Goal: Obtain resource: Obtain resource

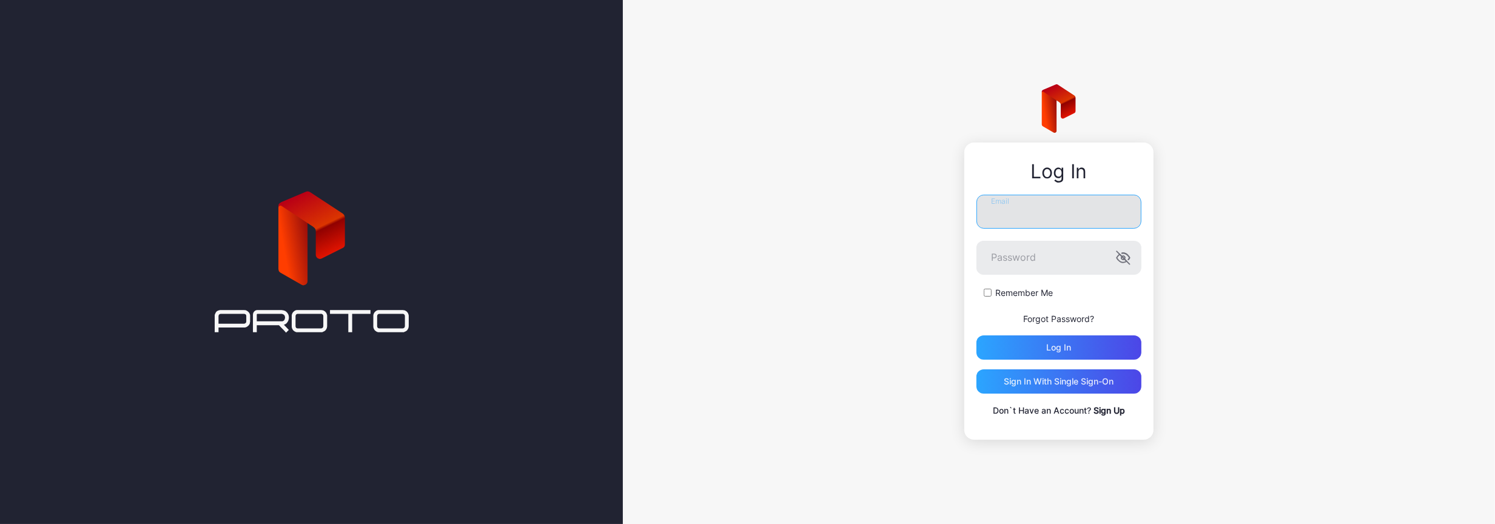
click at [1038, 213] on input "Email" at bounding box center [1058, 212] width 165 height 34
type input "**********"
click at [1076, 210] on input "**********" at bounding box center [1058, 212] width 165 height 34
drag, startPoint x: 1076, startPoint y: 210, endPoint x: 914, endPoint y: 212, distance: 161.9
click at [914, 212] on div "**********" at bounding box center [1059, 262] width 872 height 524
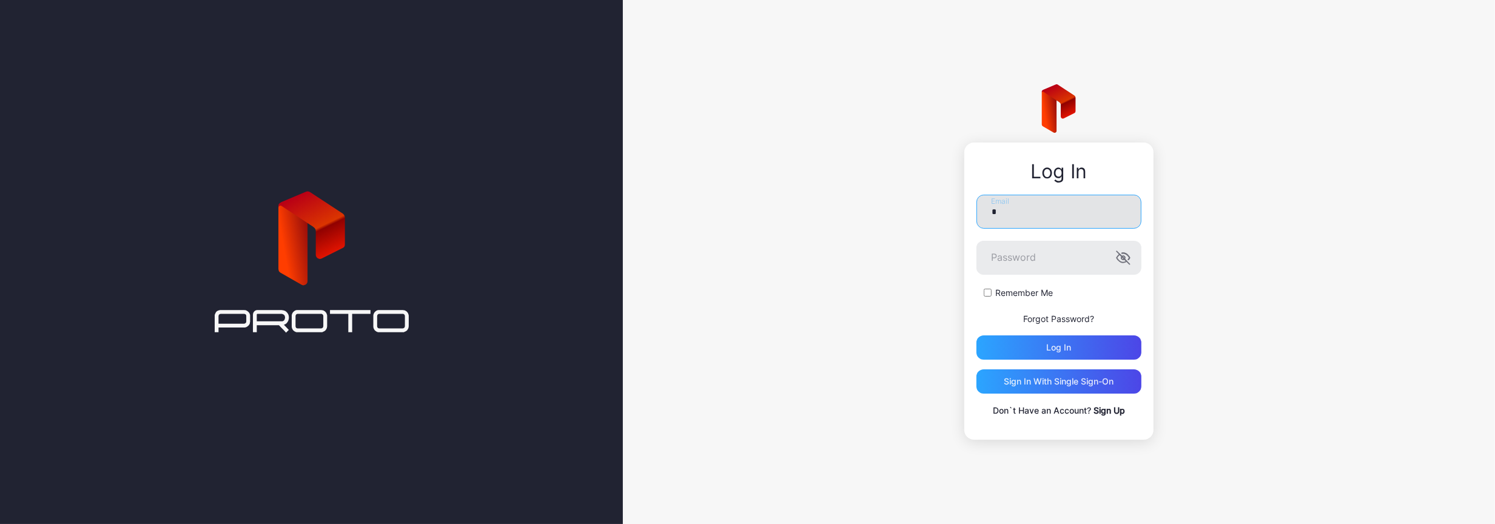
type input "**********"
click at [976, 335] on button "Log in" at bounding box center [1058, 347] width 165 height 24
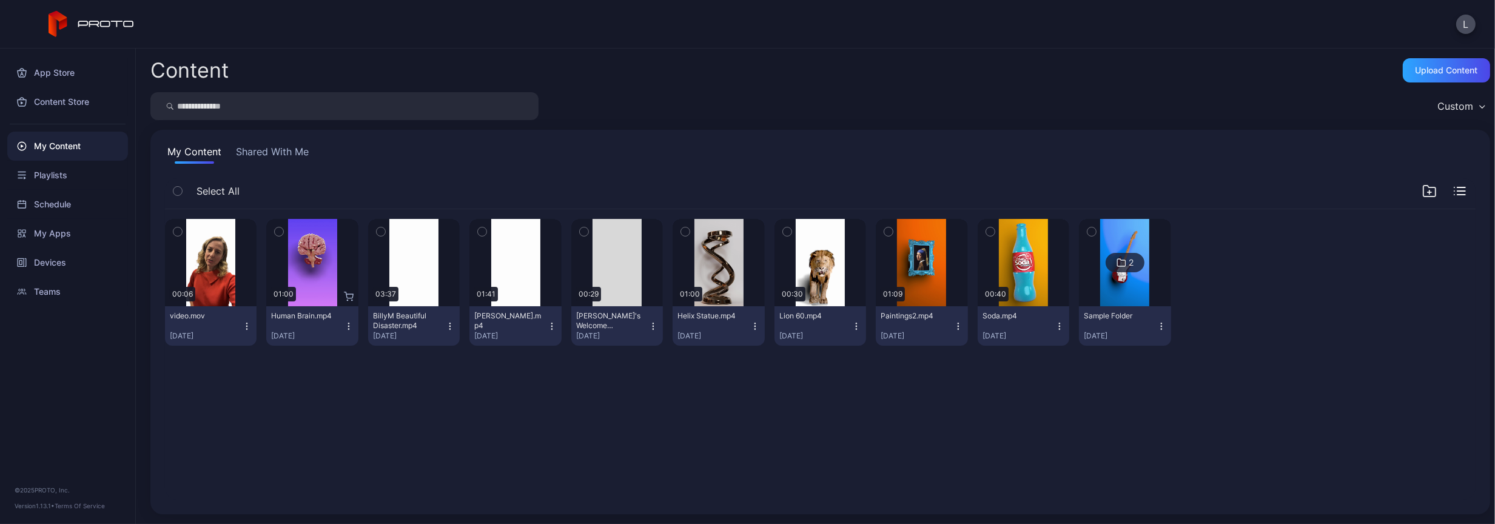
click at [269, 147] on button "Shared With Me" at bounding box center [272, 153] width 78 height 19
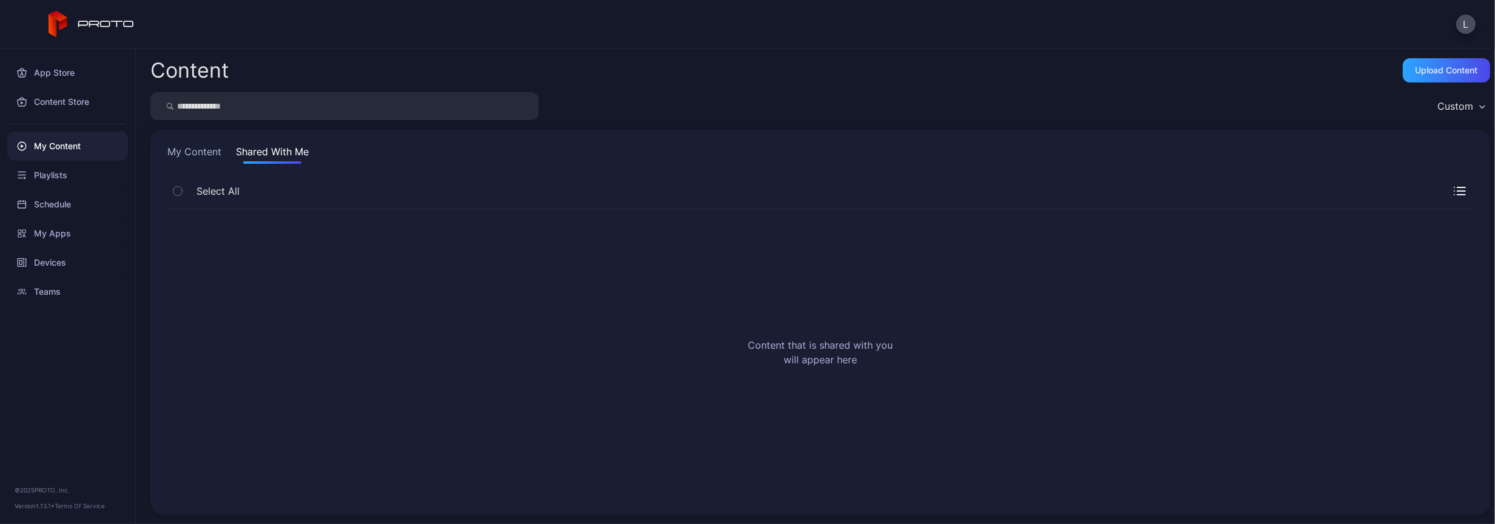
click at [203, 152] on button "My Content" at bounding box center [194, 153] width 59 height 19
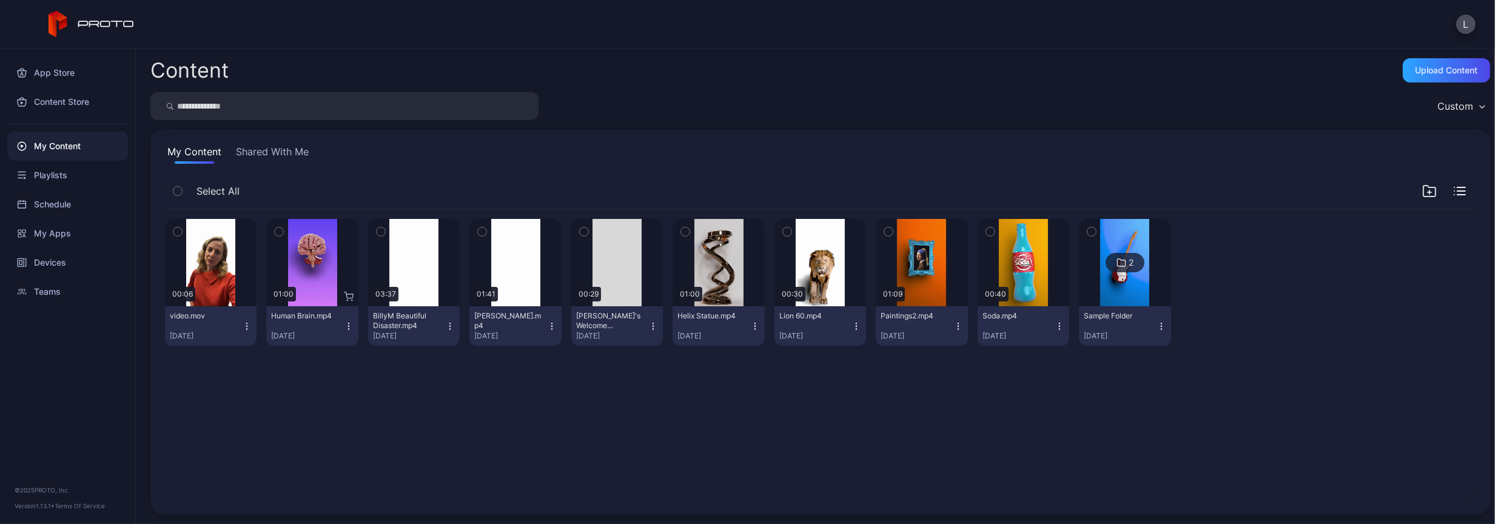
click at [347, 321] on icon "button" at bounding box center [349, 326] width 10 height 10
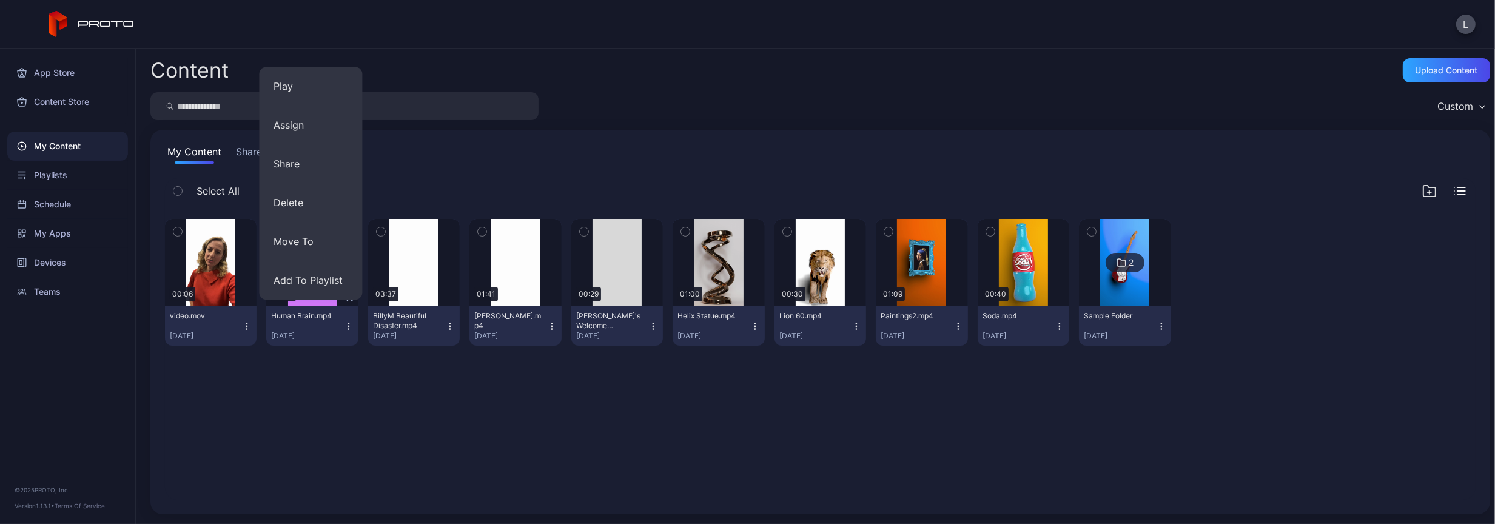
click at [327, 377] on div "Preview 00:06 video.mov [DATE] Preview 01:00 Human Brain.mp4 [DATE] Preview 03:…" at bounding box center [820, 355] width 1330 height 310
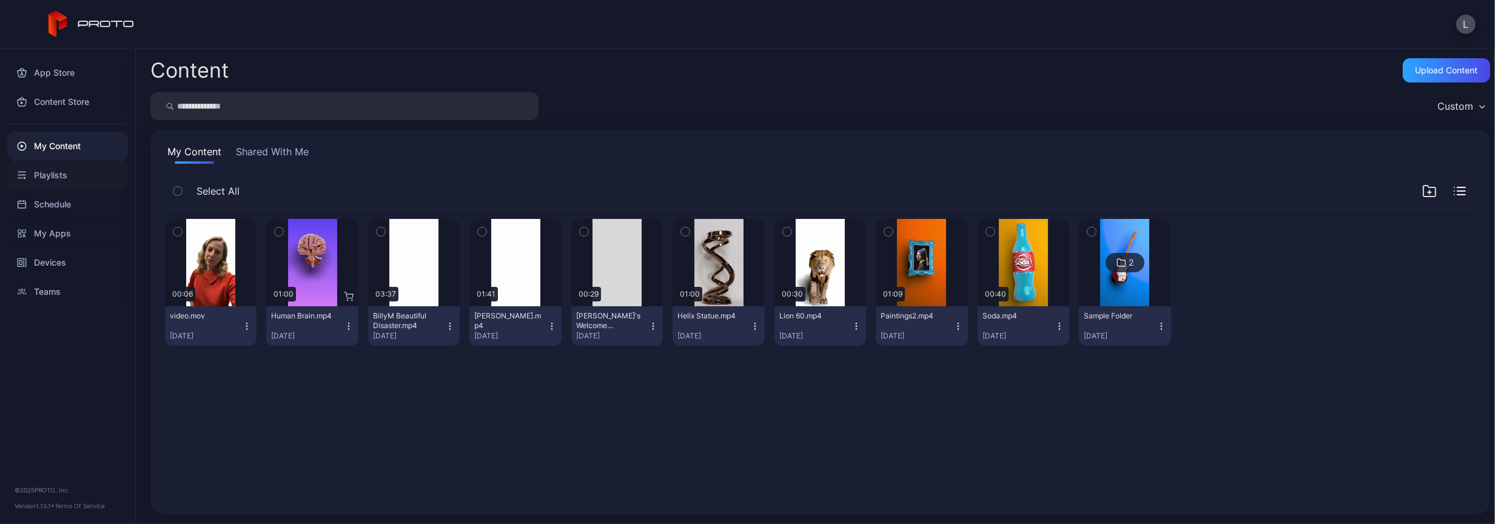
click at [38, 171] on div "Playlists" at bounding box center [67, 175] width 121 height 29
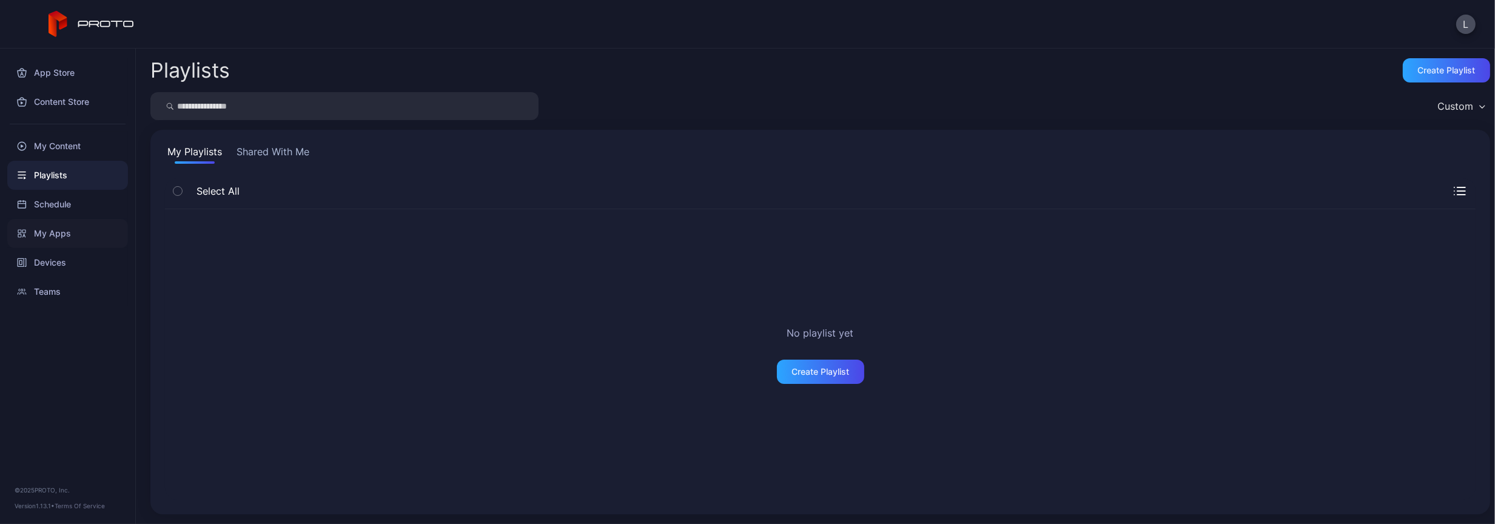
click at [49, 229] on div "My Apps" at bounding box center [67, 233] width 121 height 29
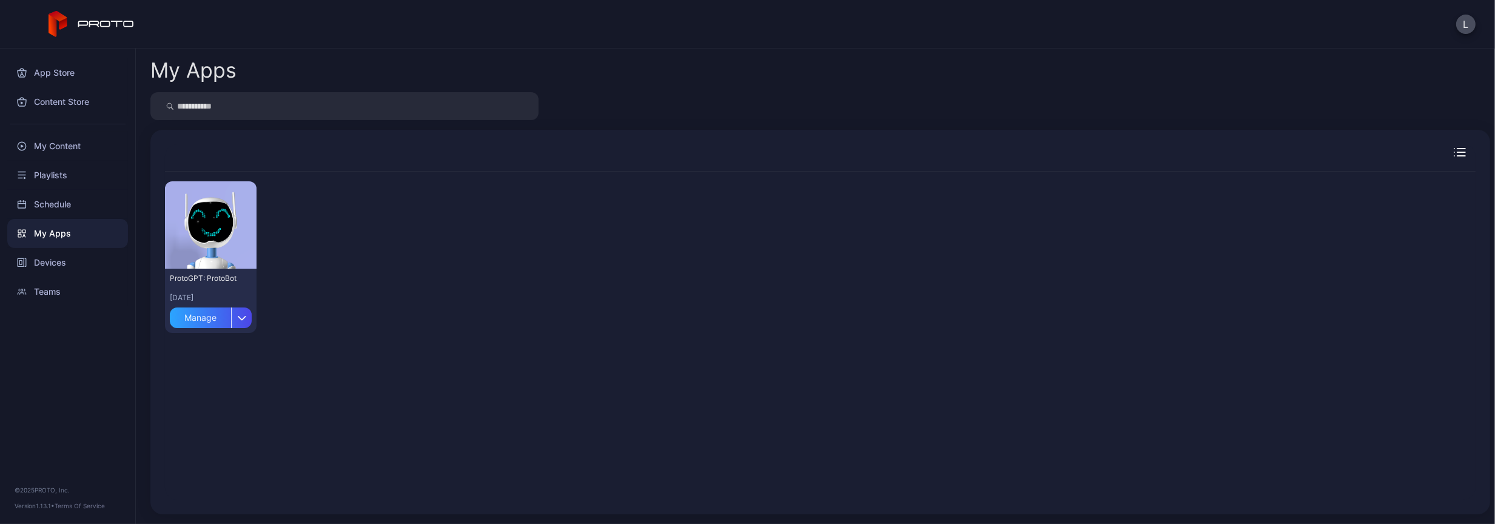
click at [1454, 149] on icon "button" at bounding box center [1460, 152] width 12 height 8
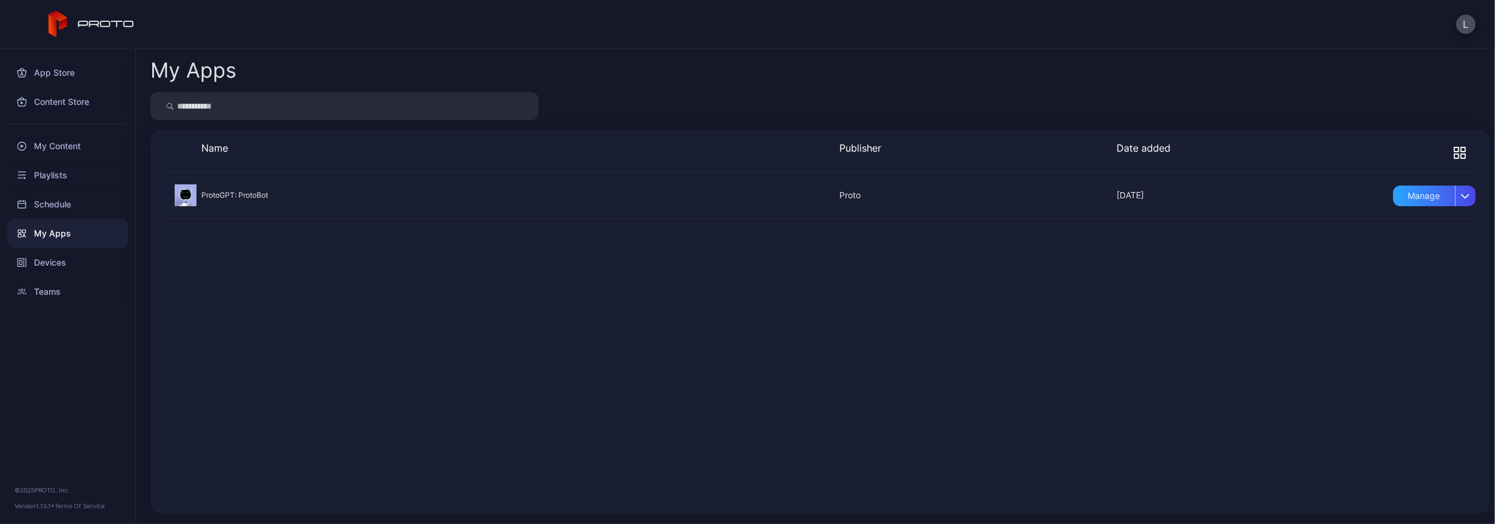
click at [1454, 149] on icon "button" at bounding box center [1460, 153] width 12 height 12
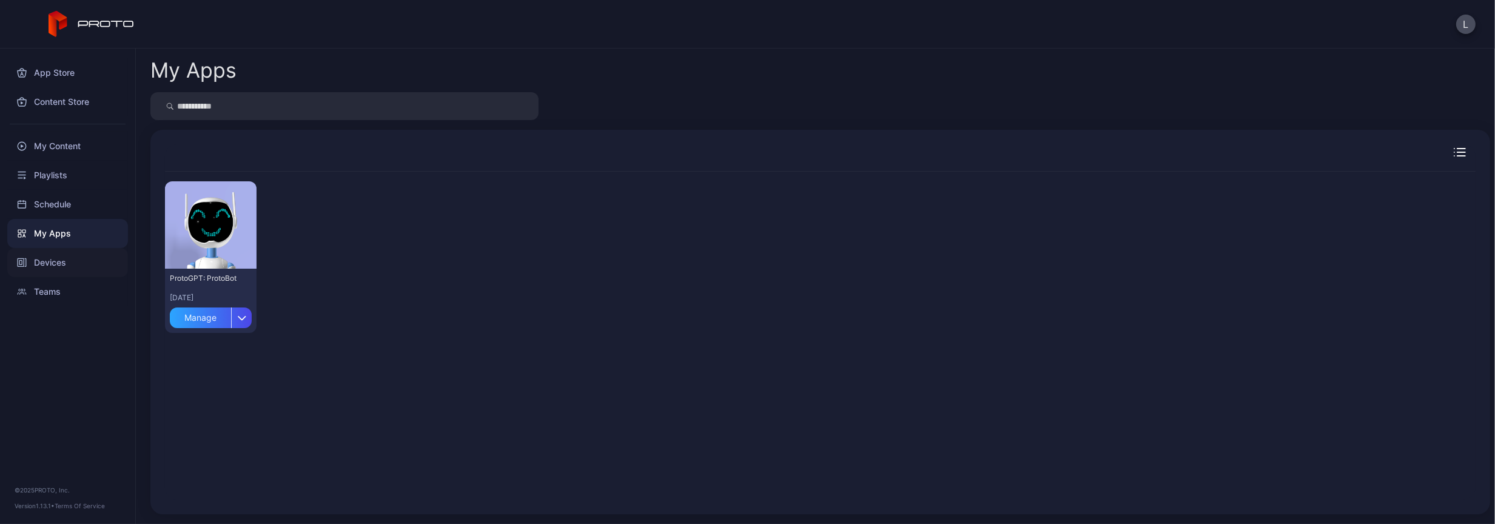
click at [58, 258] on div "Devices" at bounding box center [67, 262] width 121 height 29
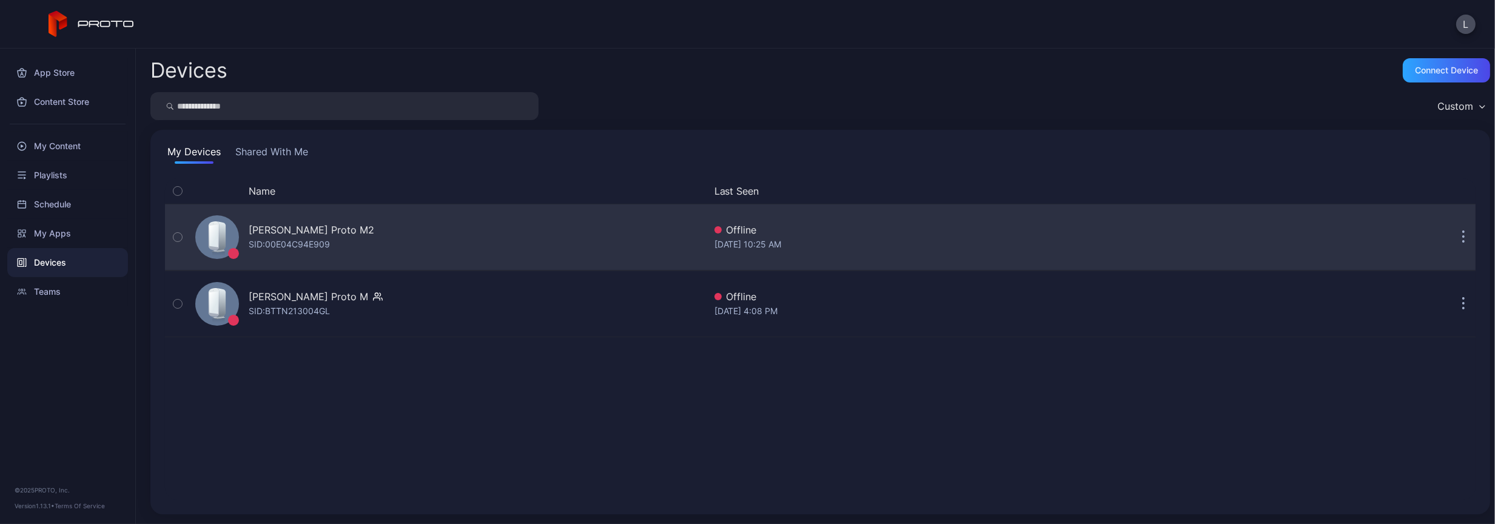
click at [1462, 234] on icon "button" at bounding box center [1463, 237] width 3 height 14
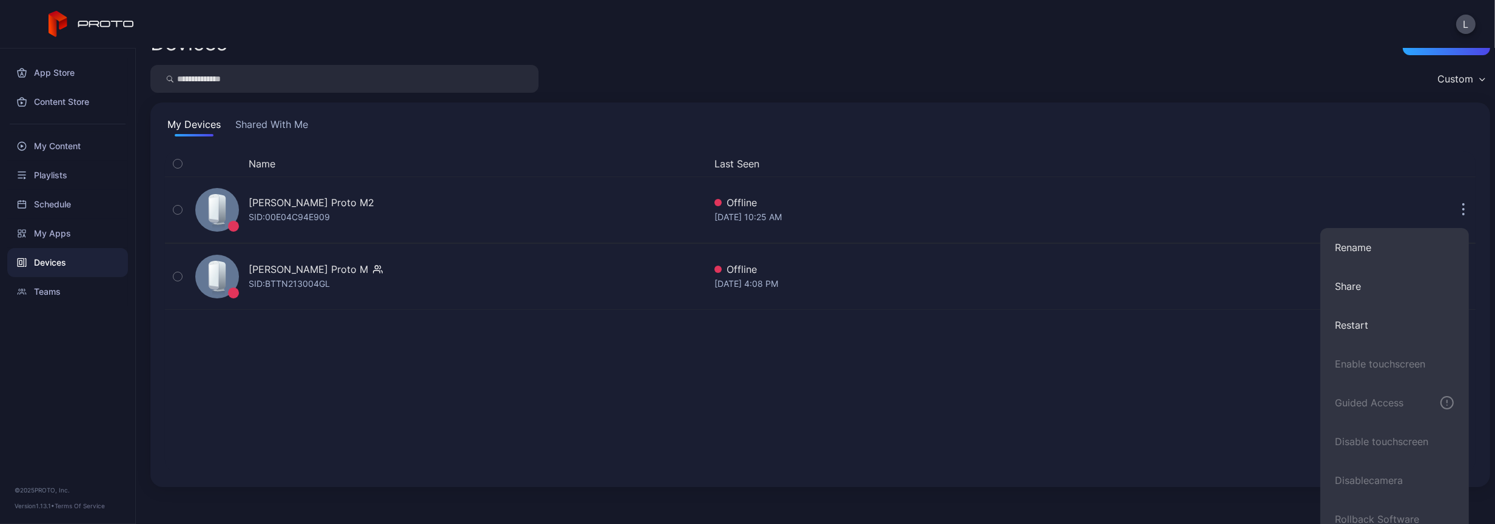
scroll to position [41, 0]
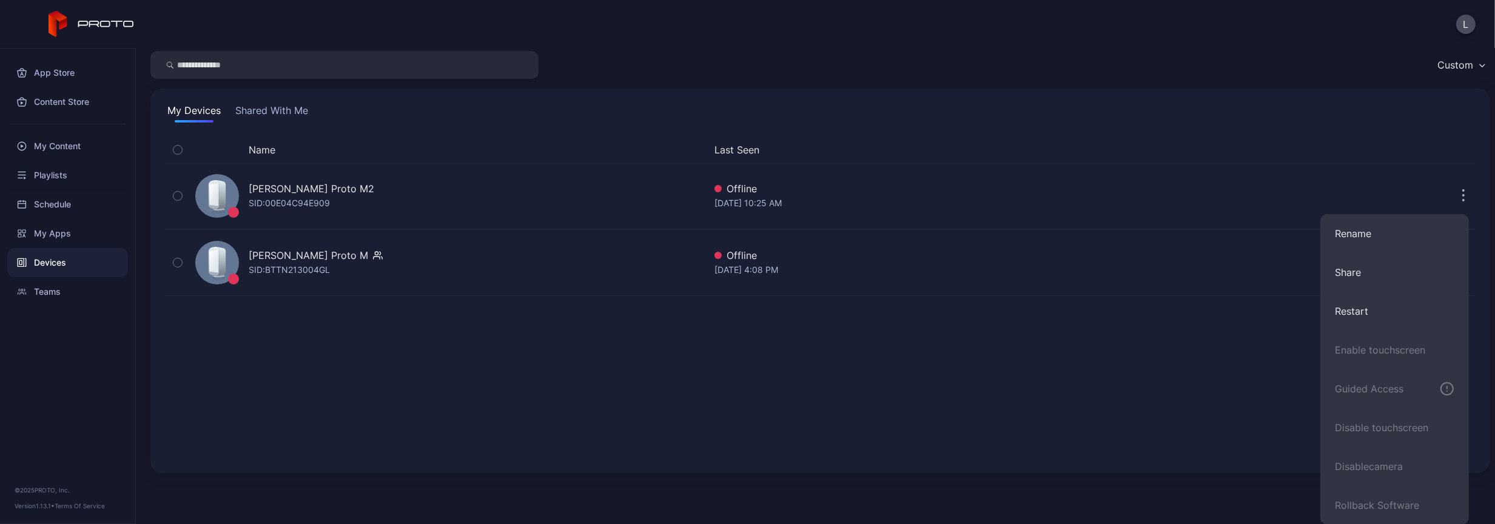
click at [1462, 192] on icon "button" at bounding box center [1463, 196] width 3 height 14
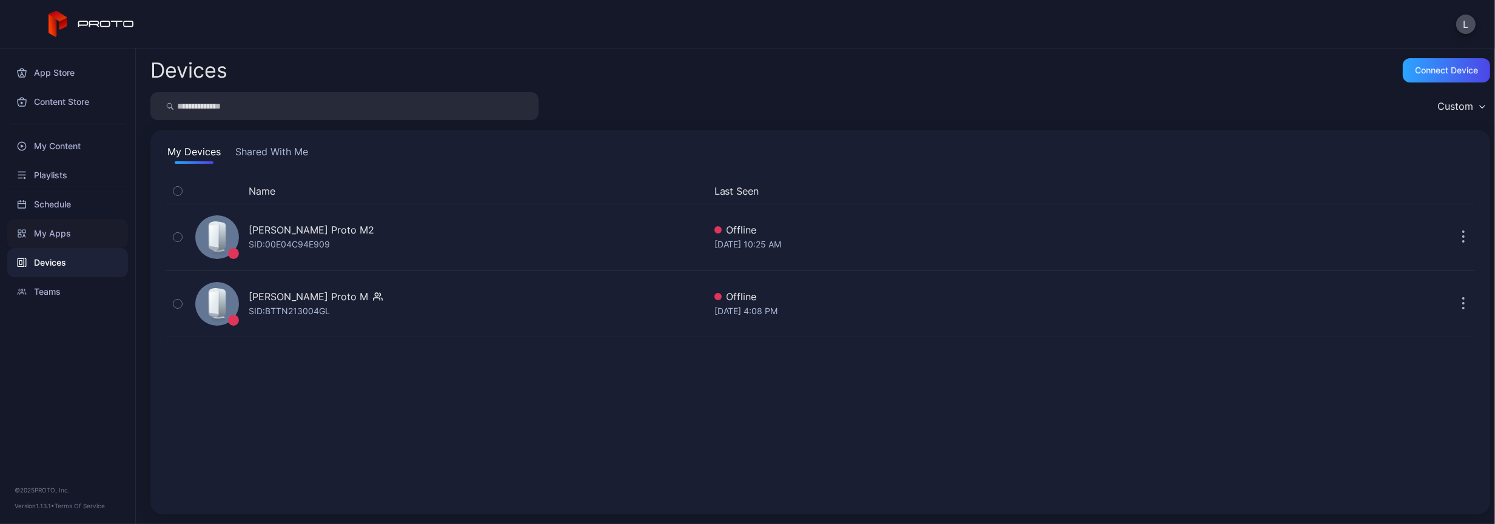
click at [52, 226] on div "My Apps" at bounding box center [67, 233] width 121 height 29
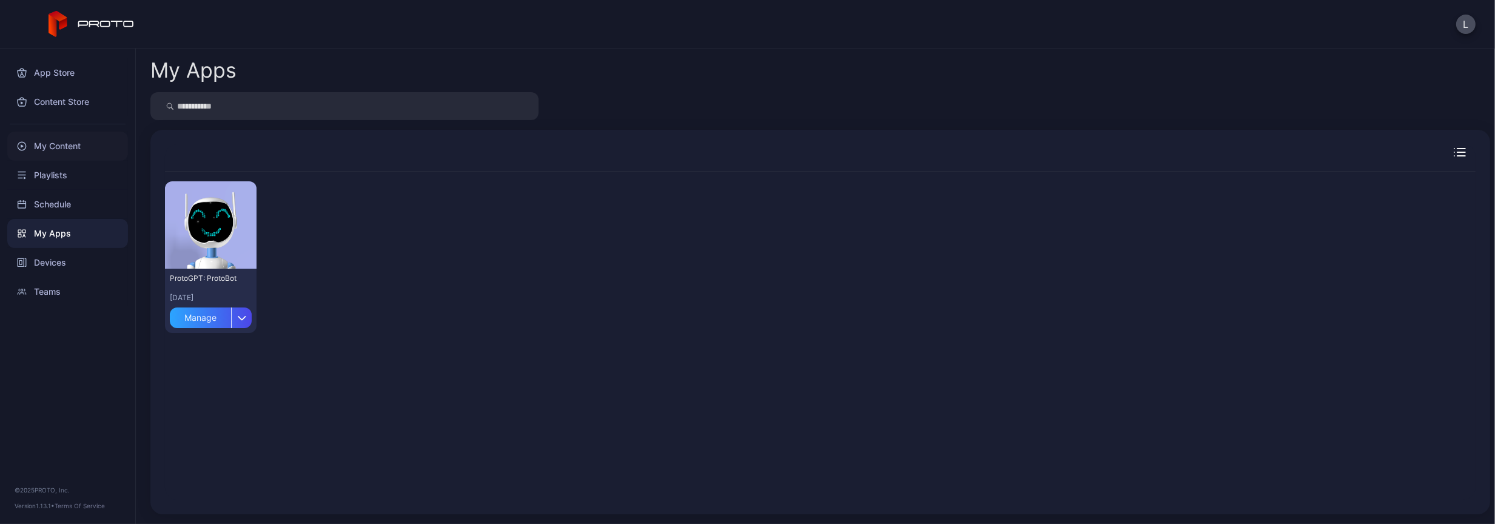
click at [61, 144] on div "My Content" at bounding box center [67, 146] width 121 height 29
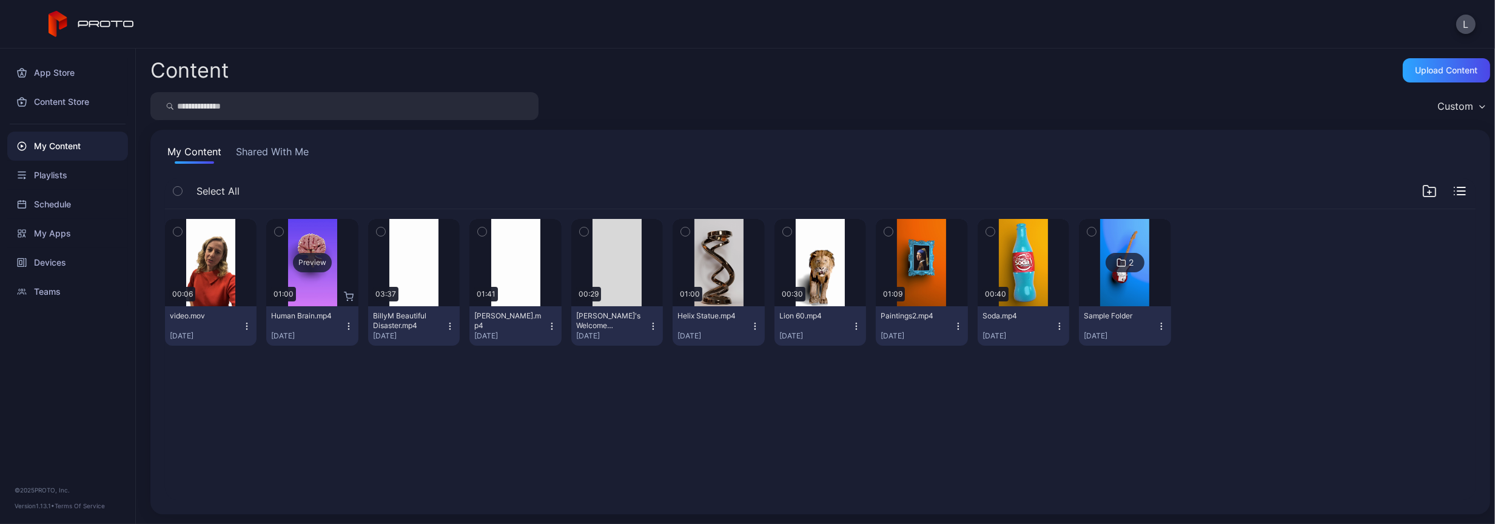
click at [313, 254] on div "Preview" at bounding box center [312, 262] width 39 height 19
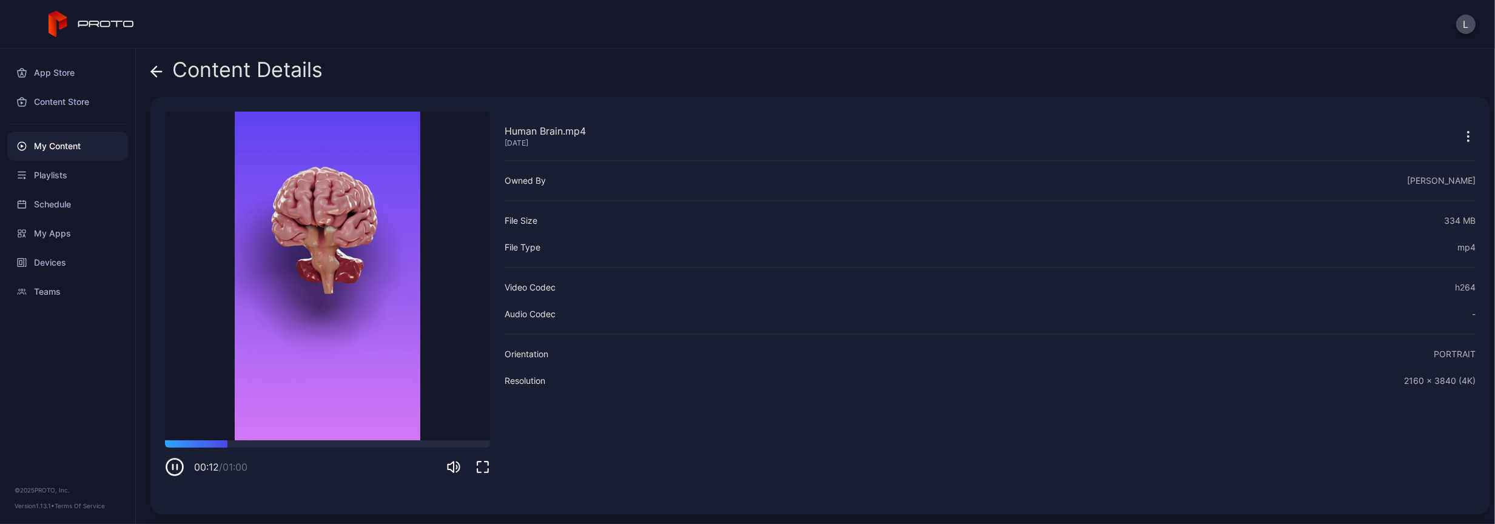
click at [153, 69] on icon at bounding box center [156, 71] width 12 height 12
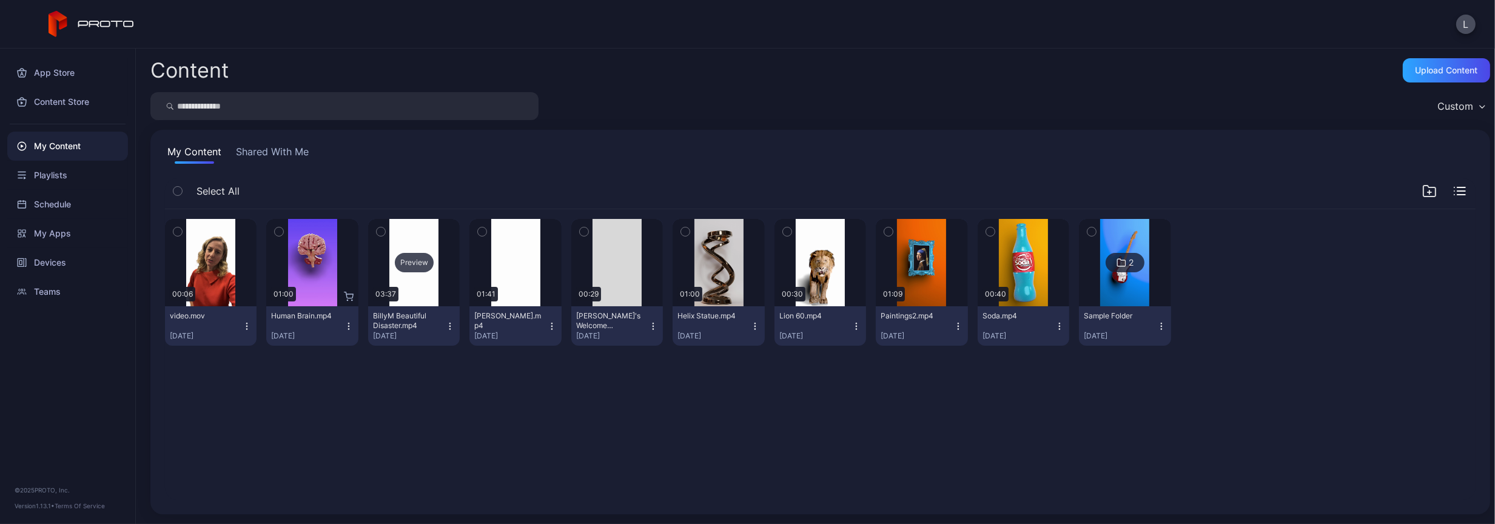
click at [413, 264] on div "Preview" at bounding box center [414, 262] width 39 height 19
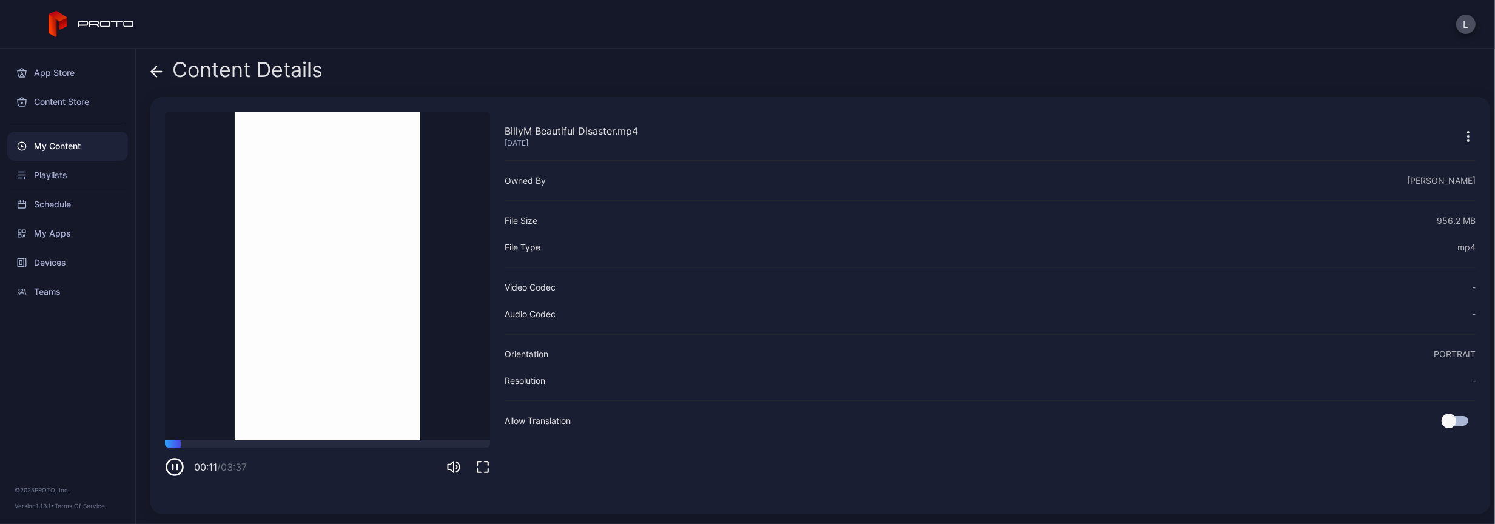
click at [156, 69] on icon at bounding box center [156, 71] width 12 height 12
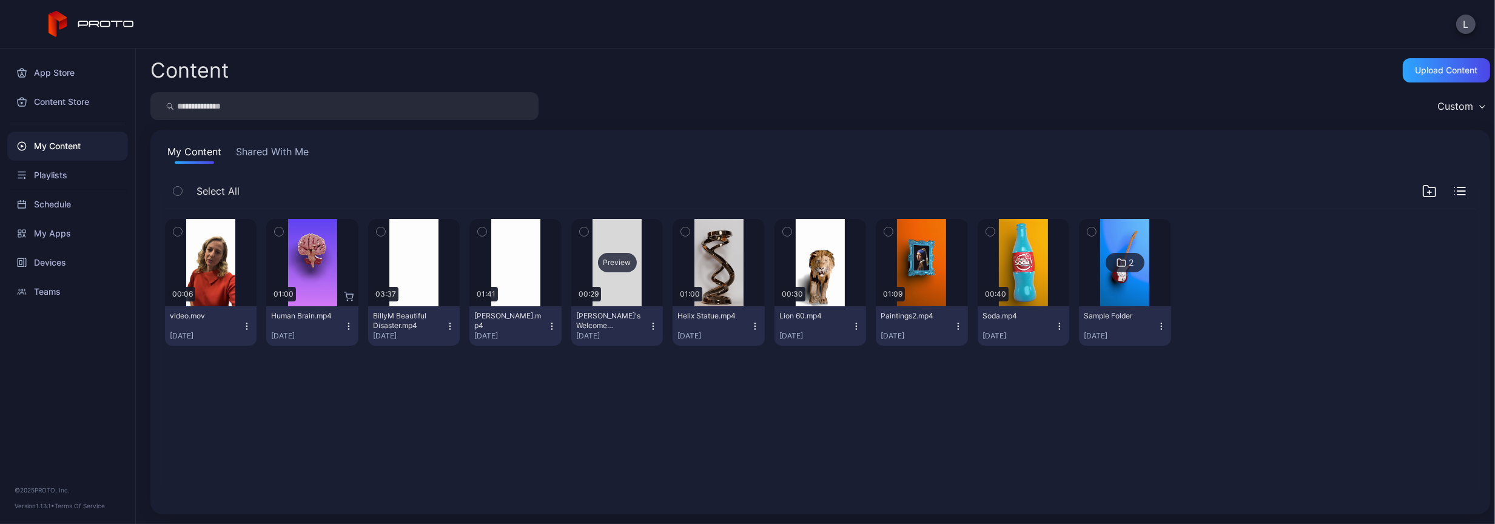
click at [609, 269] on div "Preview" at bounding box center [617, 262] width 39 height 19
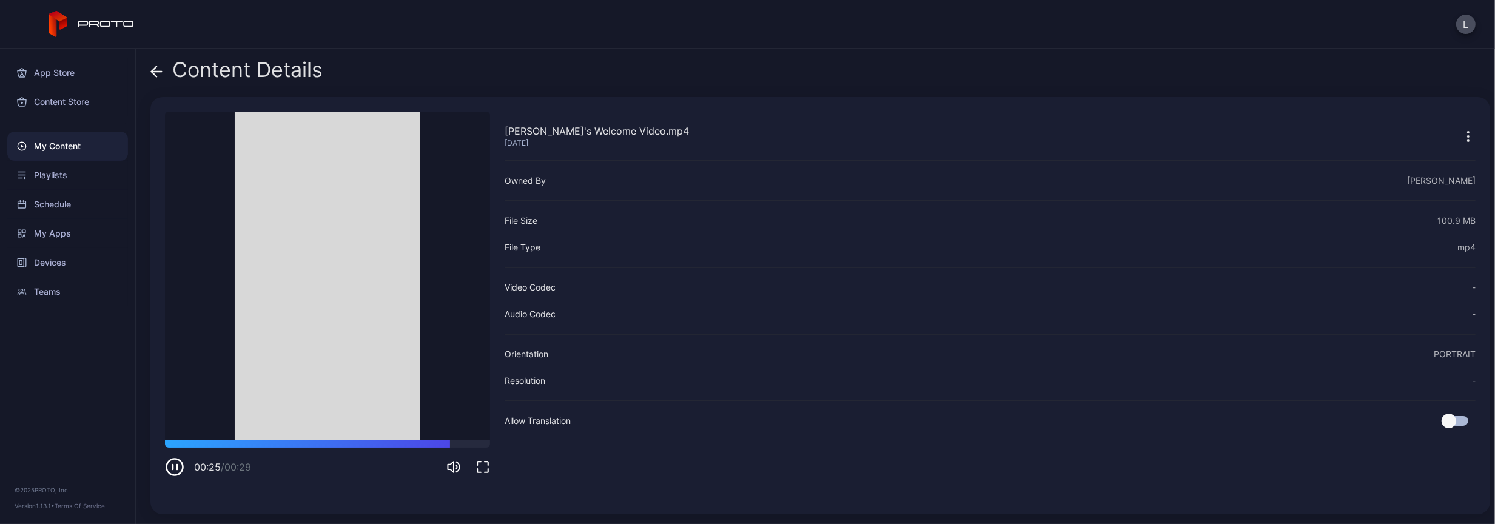
click at [155, 64] on span at bounding box center [156, 69] width 12 height 23
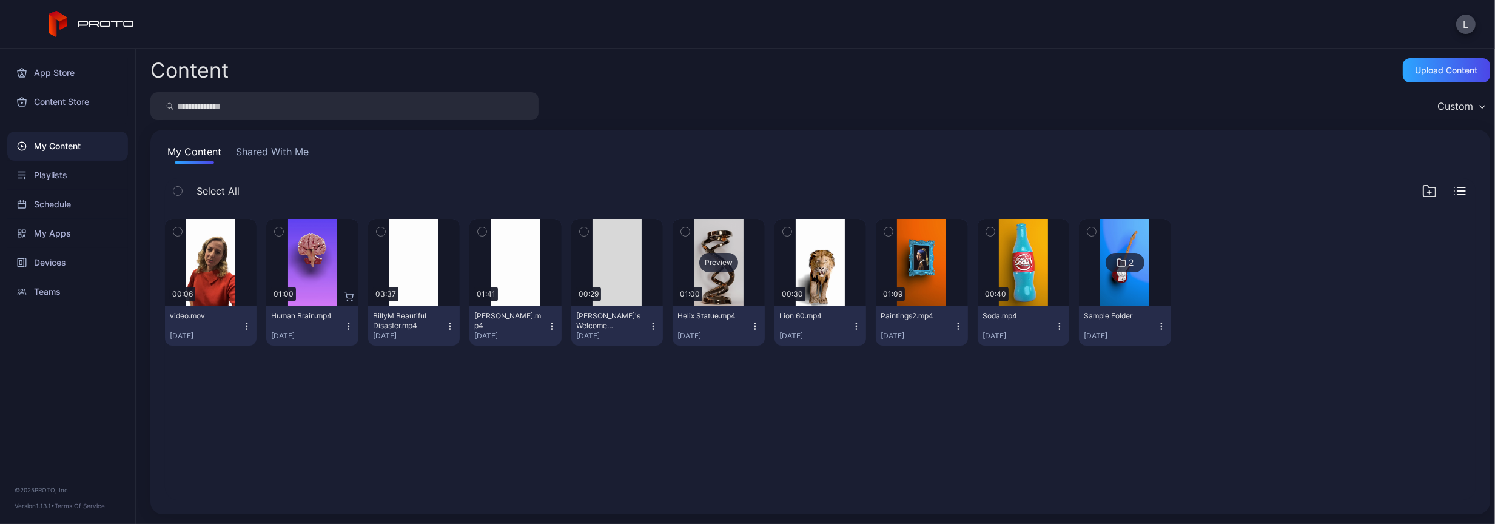
click at [720, 263] on div "Preview" at bounding box center [718, 262] width 39 height 19
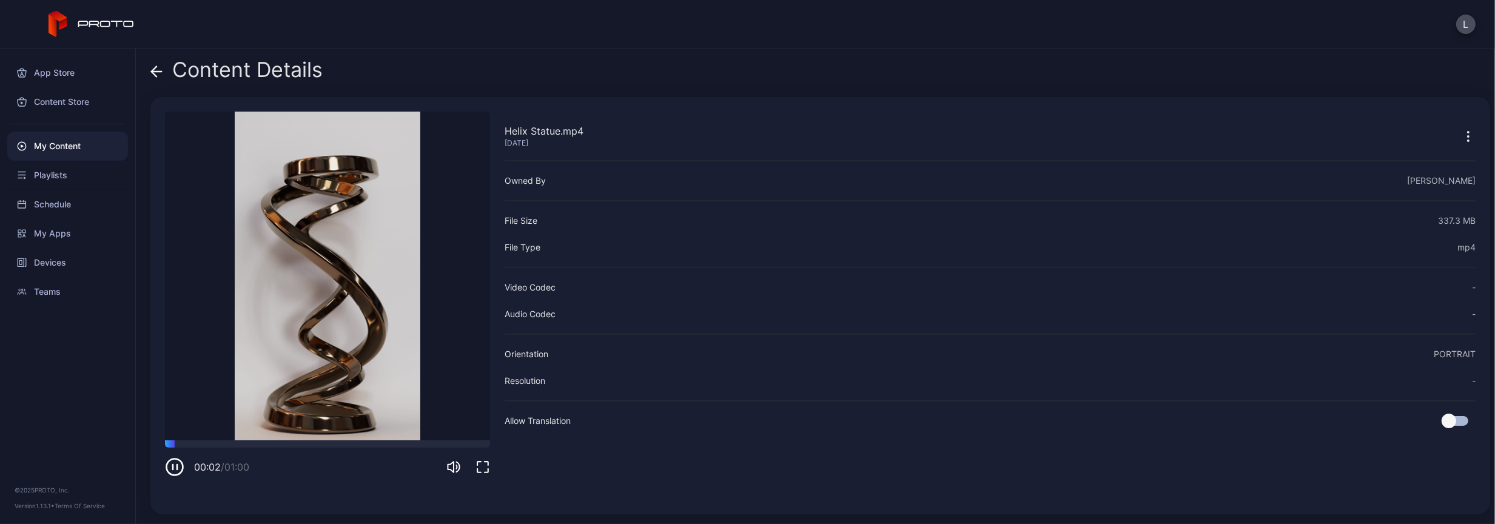
click at [163, 58] on div "Content Details Helix Statue.mp4 [DATE] Sorry, your browser doesn‘t support emb…" at bounding box center [815, 286] width 1359 height 475
click at [187, 70] on div "Content Details" at bounding box center [236, 72] width 172 height 29
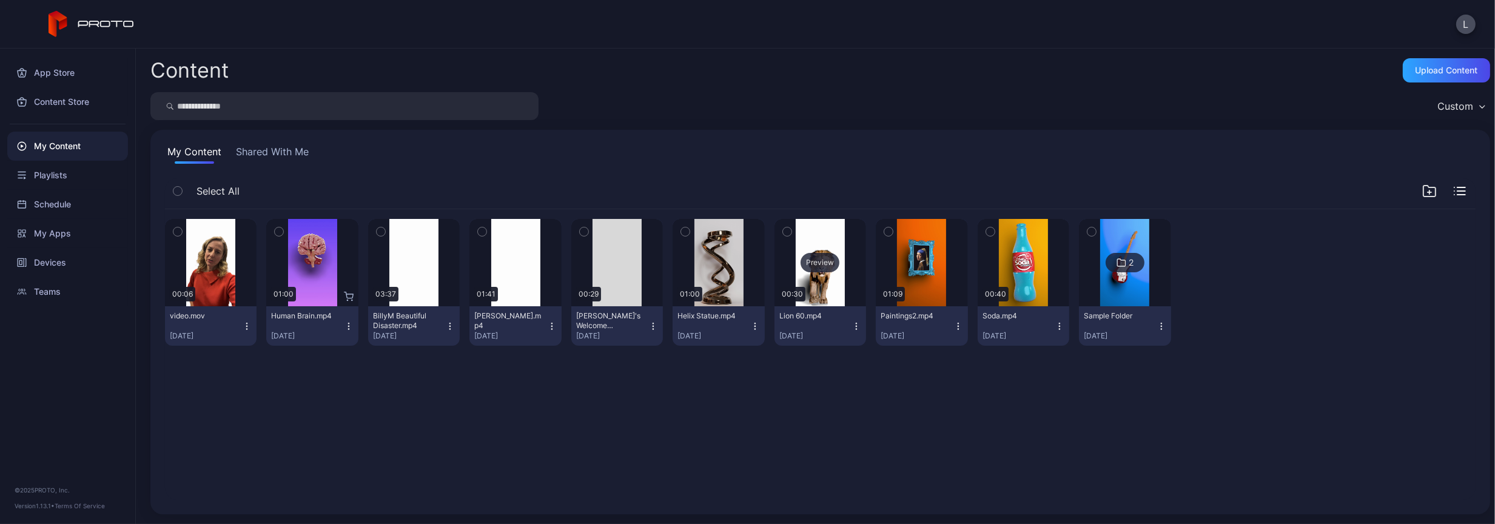
click at [800, 266] on div "Preview" at bounding box center [819, 262] width 39 height 19
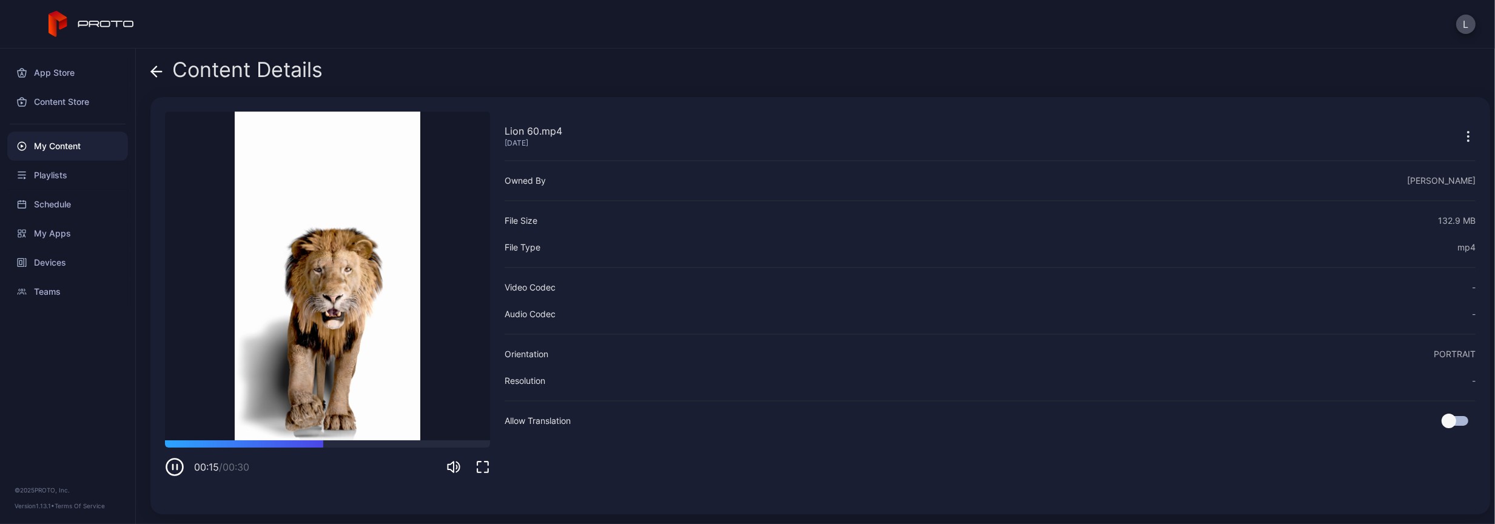
click at [155, 67] on icon at bounding box center [156, 71] width 12 height 12
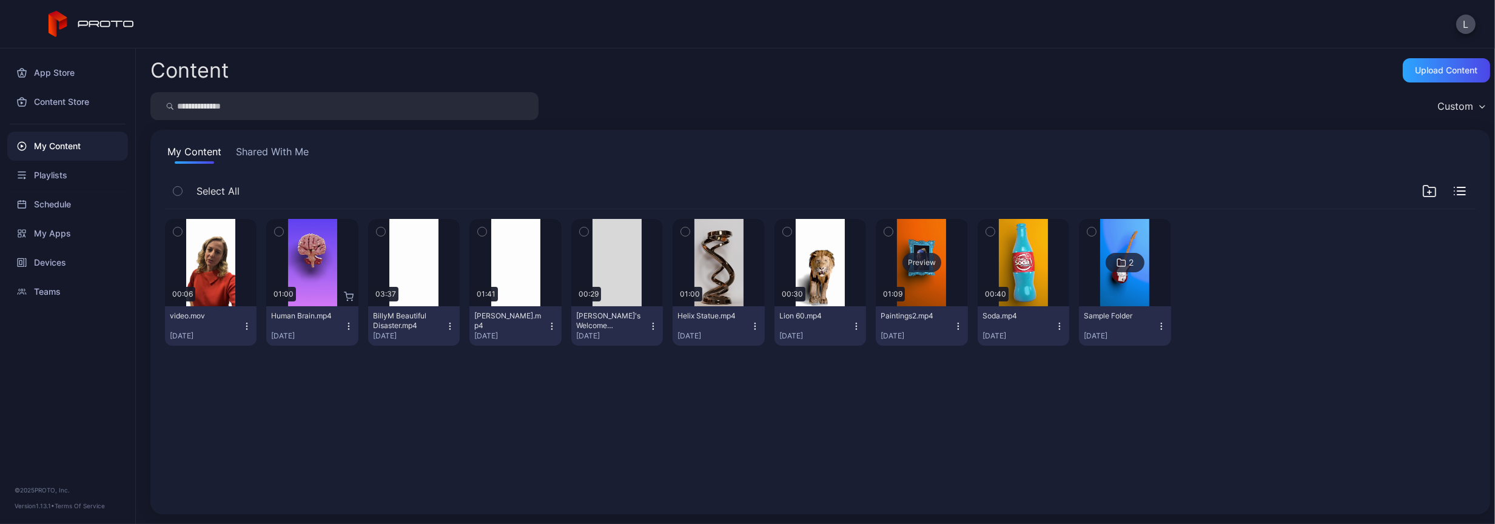
click at [904, 254] on div "Preview" at bounding box center [921, 262] width 39 height 19
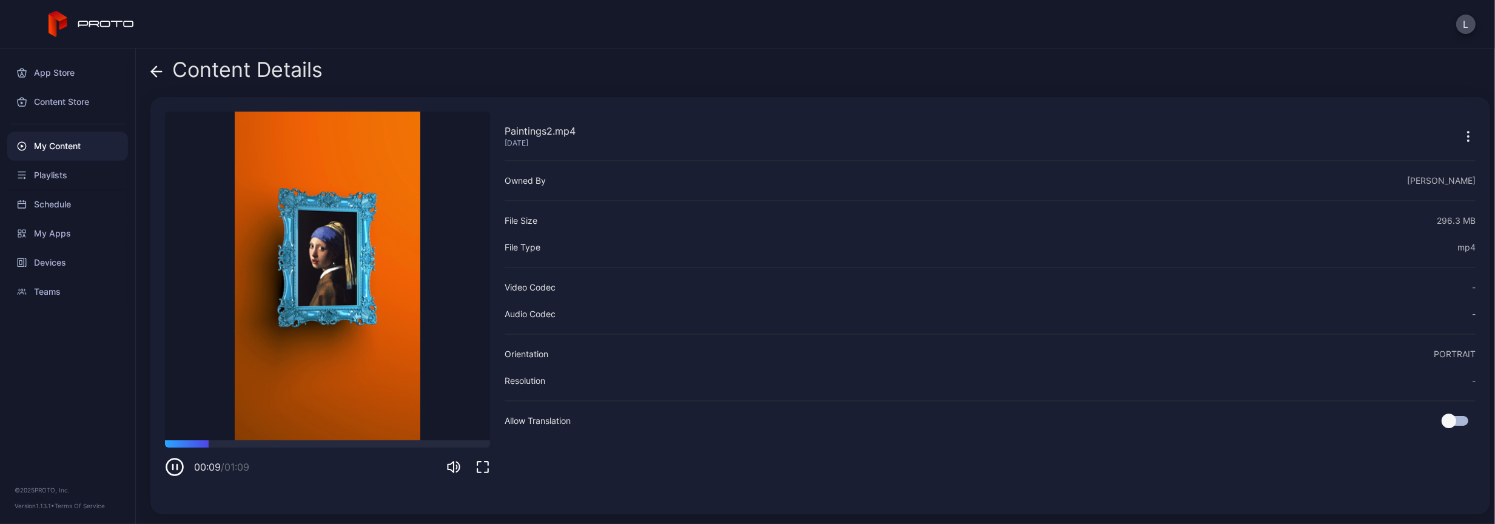
click at [159, 73] on icon at bounding box center [156, 71] width 12 height 12
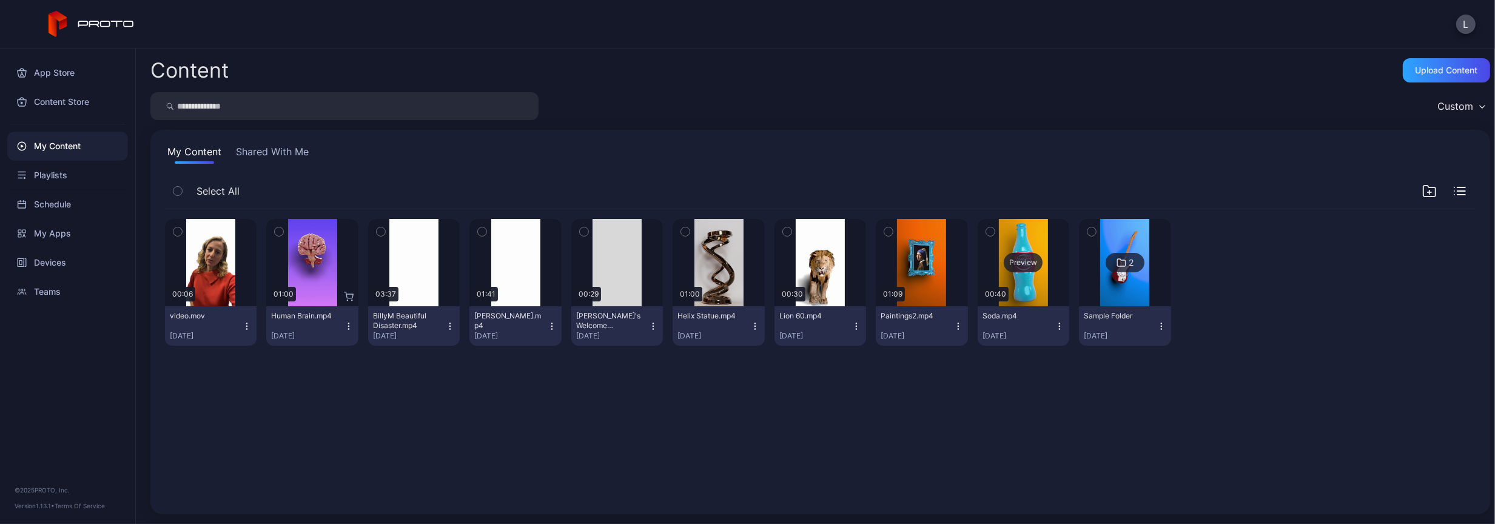
click at [1019, 262] on div "Preview" at bounding box center [1023, 262] width 39 height 19
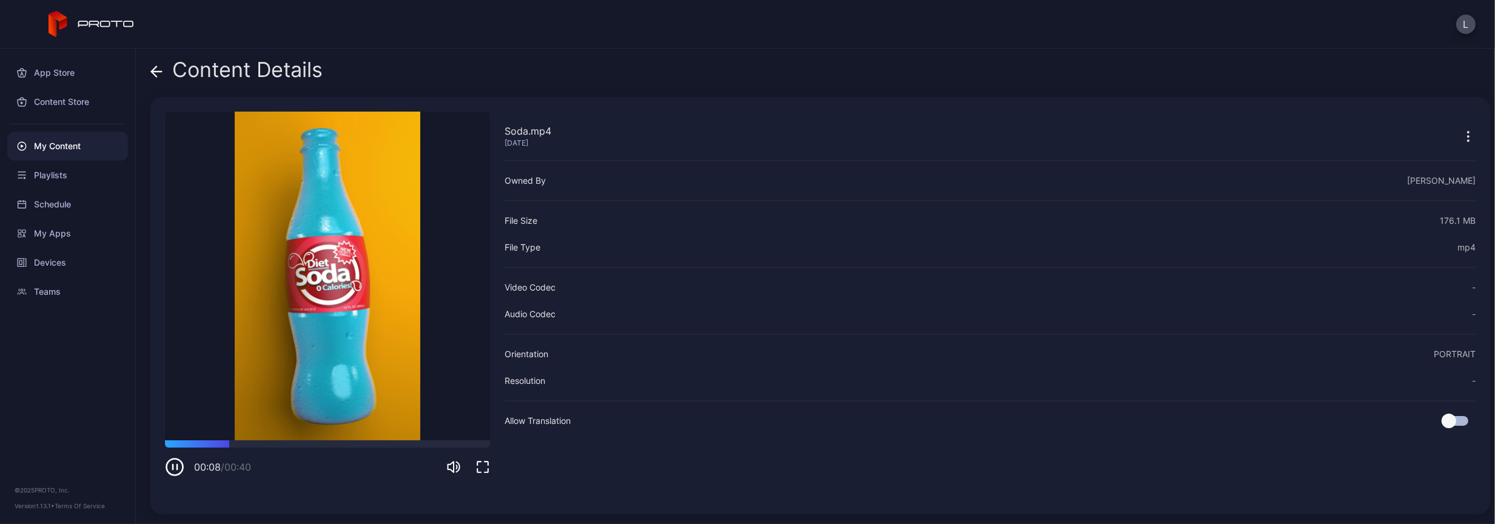
click at [163, 70] on div "Content Details" at bounding box center [236, 72] width 172 height 29
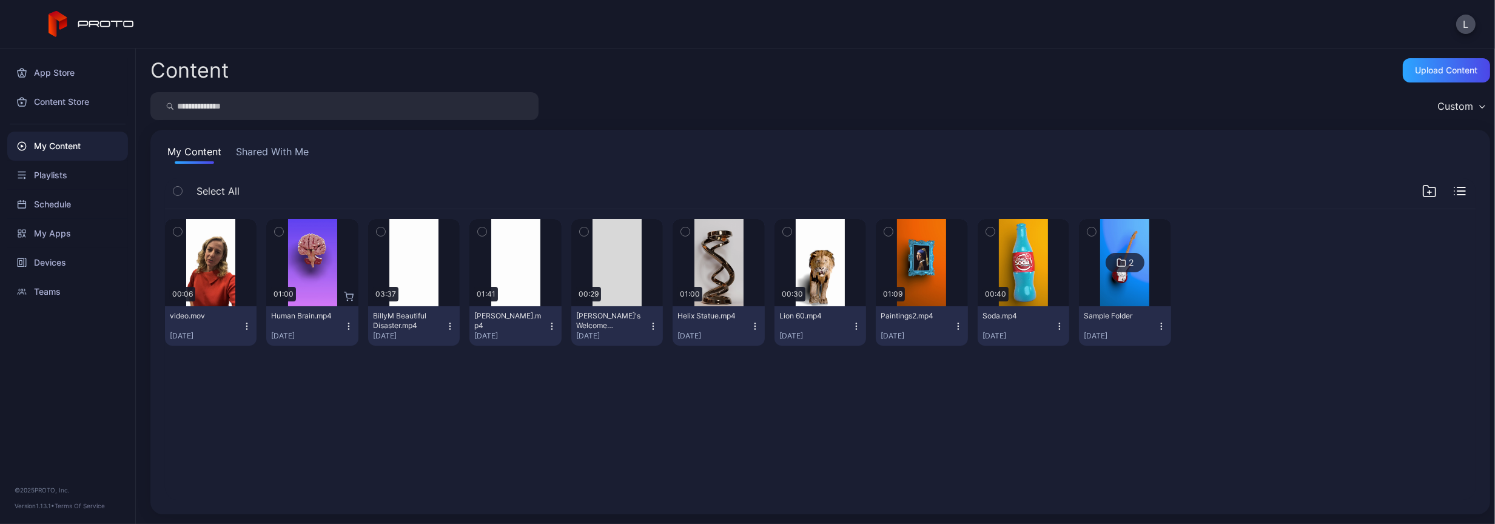
click at [1116, 265] on icon at bounding box center [1121, 262] width 10 height 15
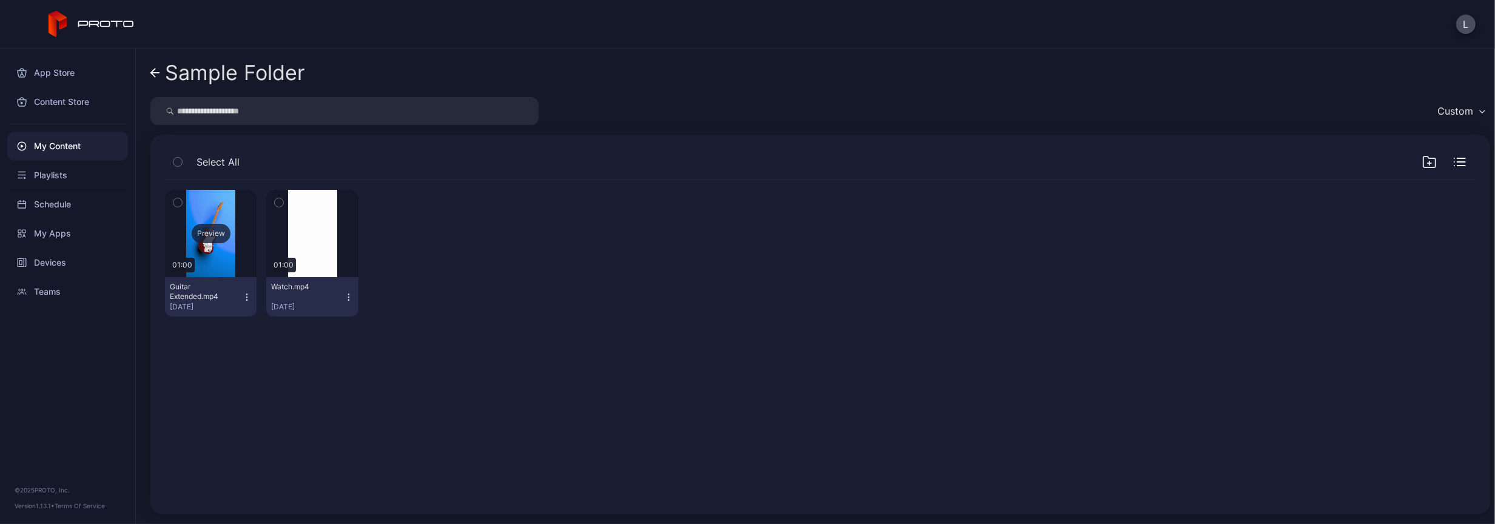
click at [207, 221] on div "Preview" at bounding box center [211, 233] width 92 height 87
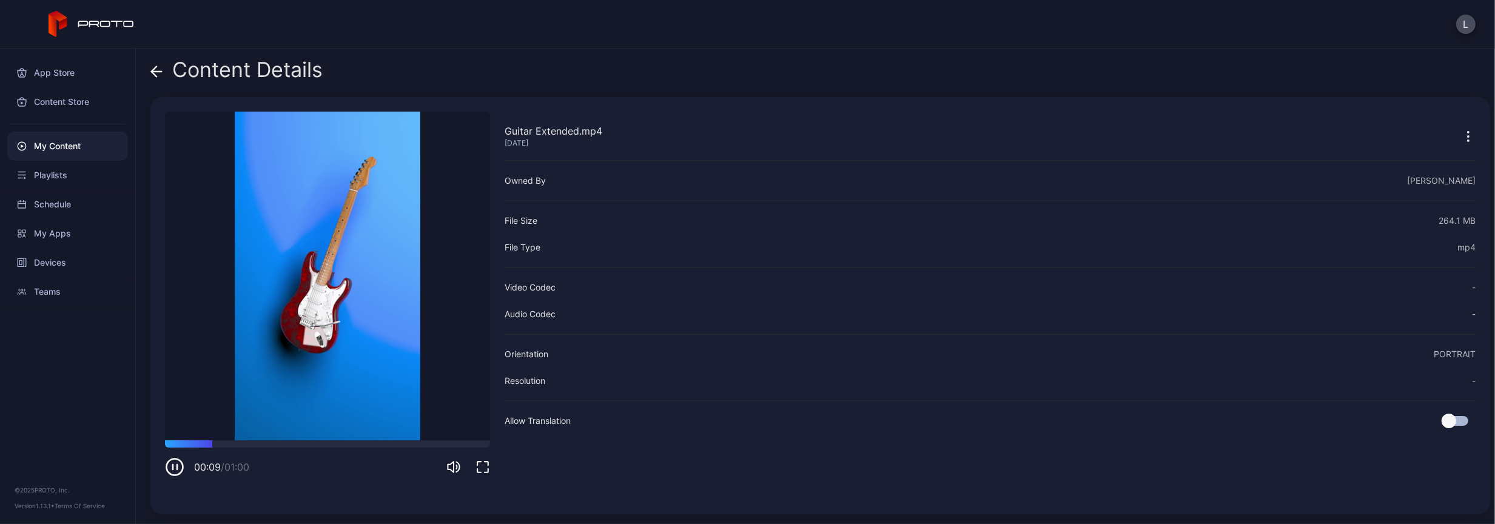
click at [162, 69] on icon at bounding box center [156, 71] width 12 height 12
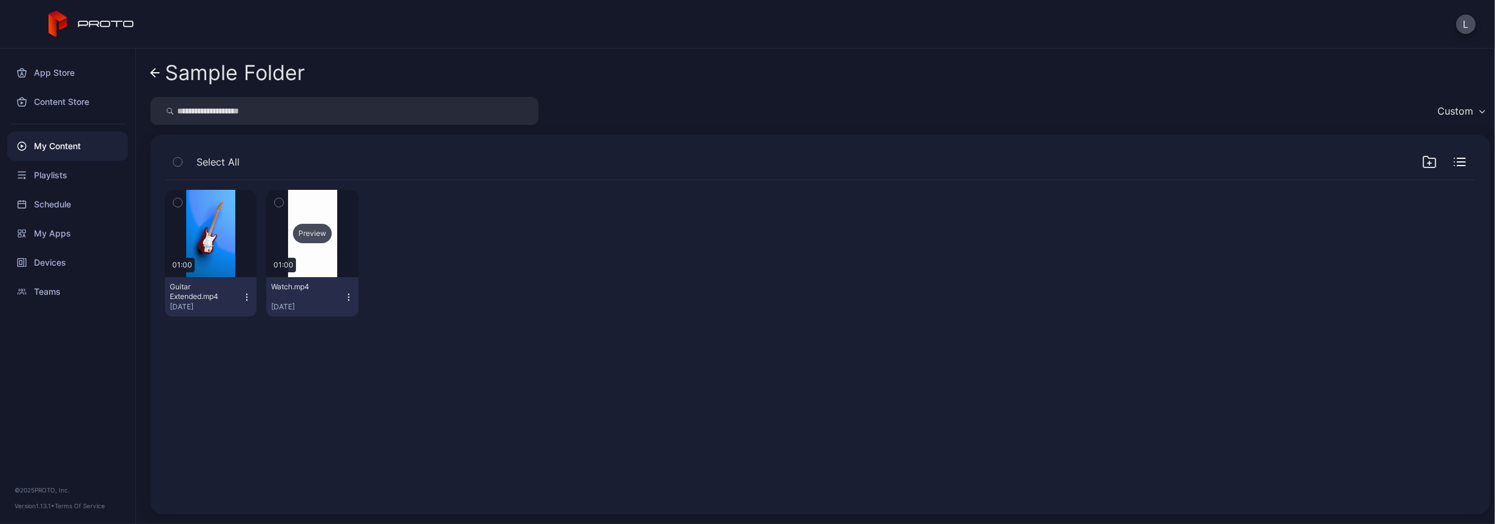
click at [304, 236] on div "Preview" at bounding box center [312, 233] width 39 height 19
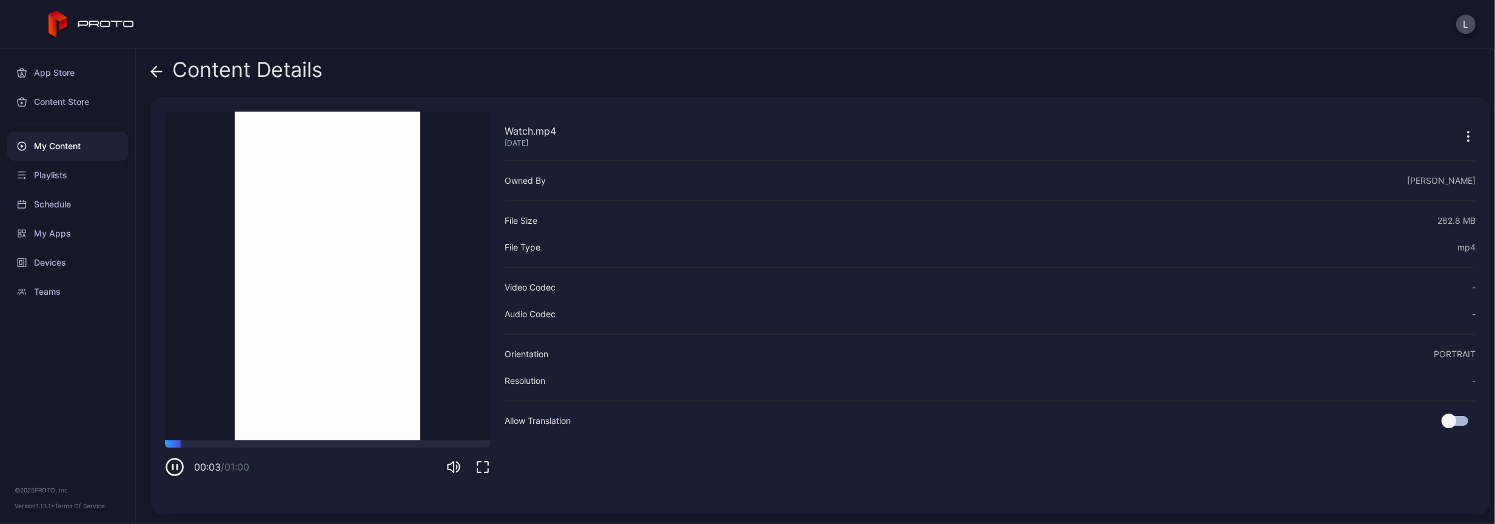
click at [155, 66] on icon at bounding box center [156, 71] width 12 height 12
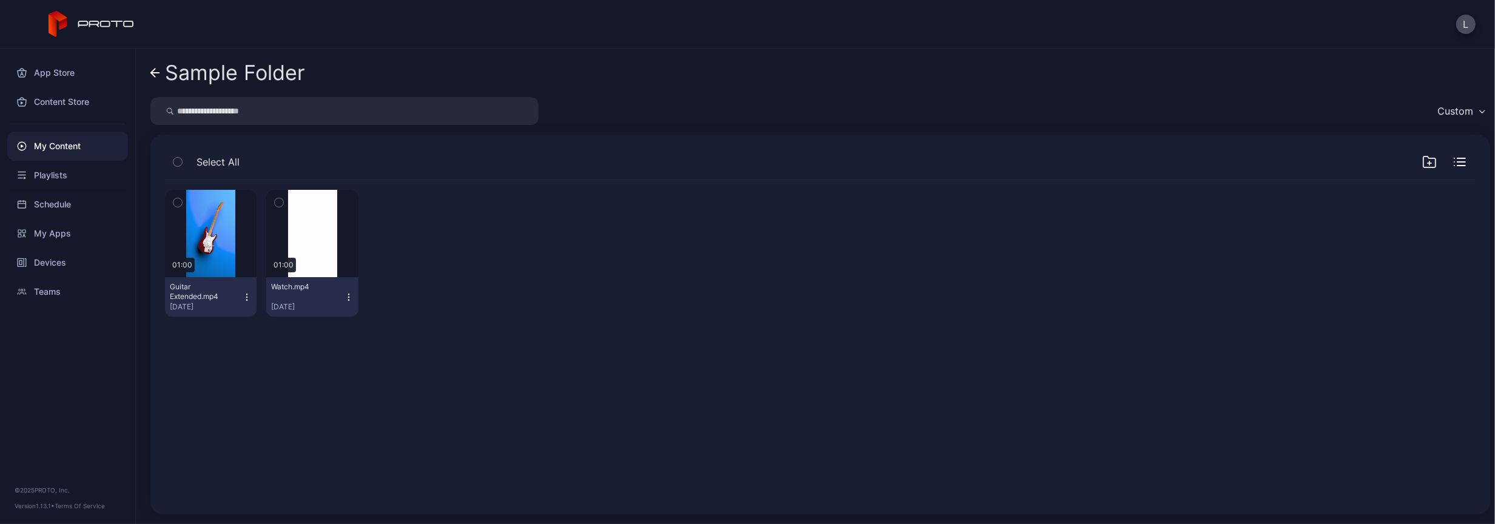
click at [156, 69] on icon at bounding box center [155, 73] width 10 height 10
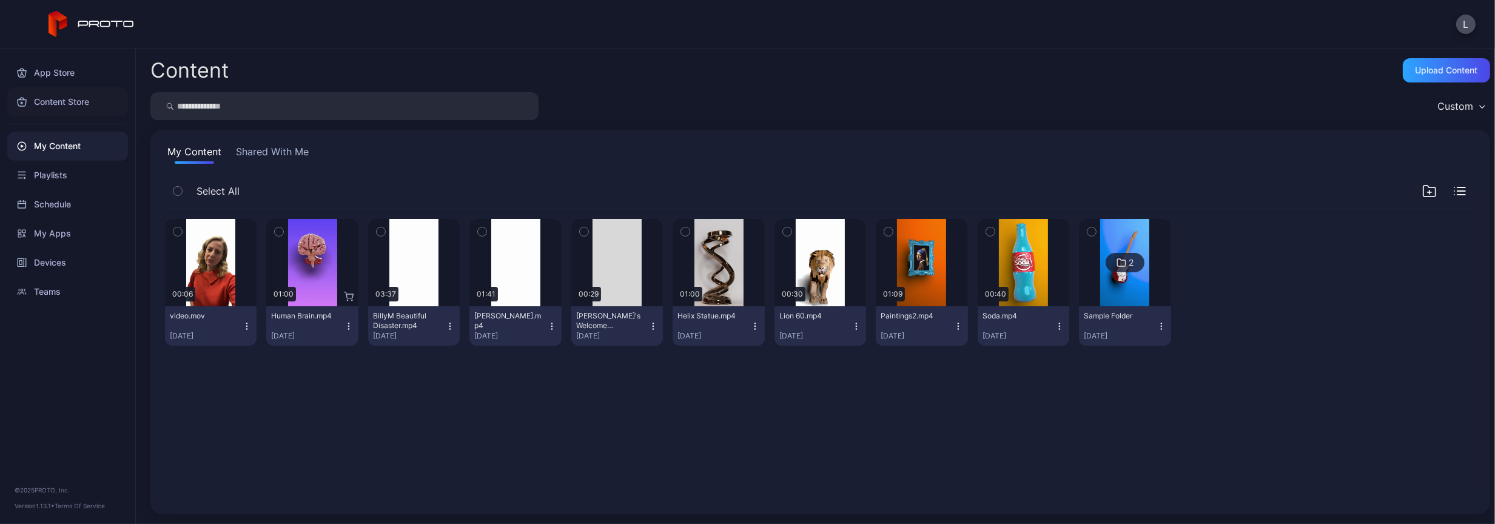
click at [44, 98] on div "Content Store" at bounding box center [67, 101] width 121 height 29
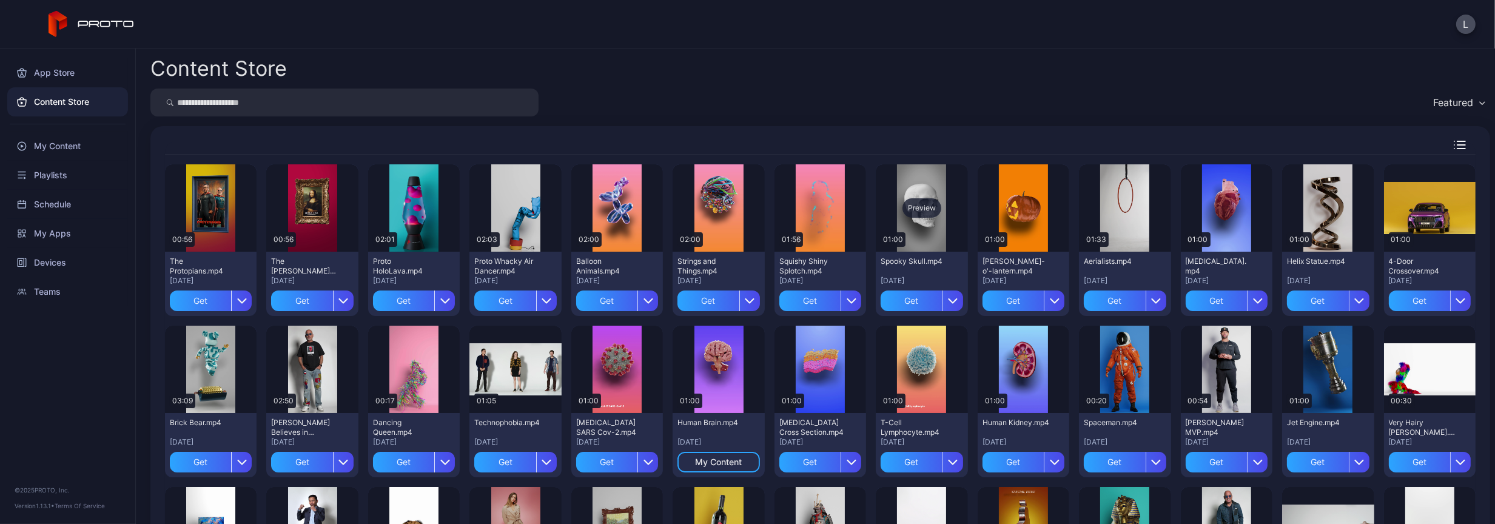
click at [910, 204] on div "Preview" at bounding box center [921, 207] width 39 height 19
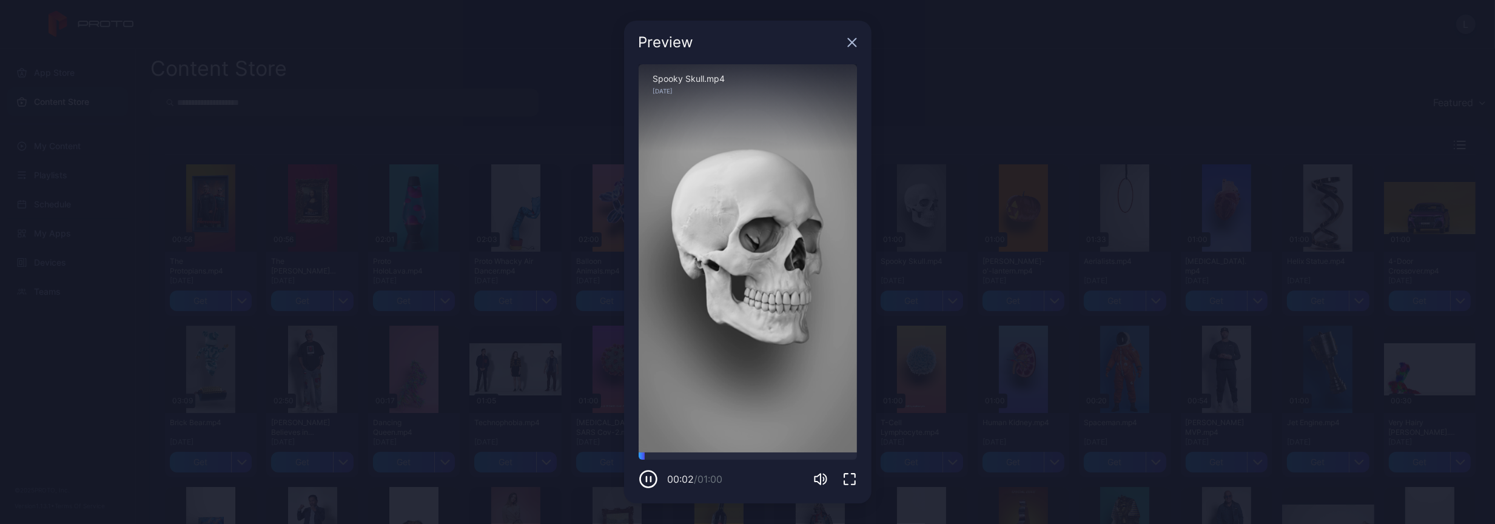
click at [850, 41] on icon "button" at bounding box center [852, 43] width 8 height 8
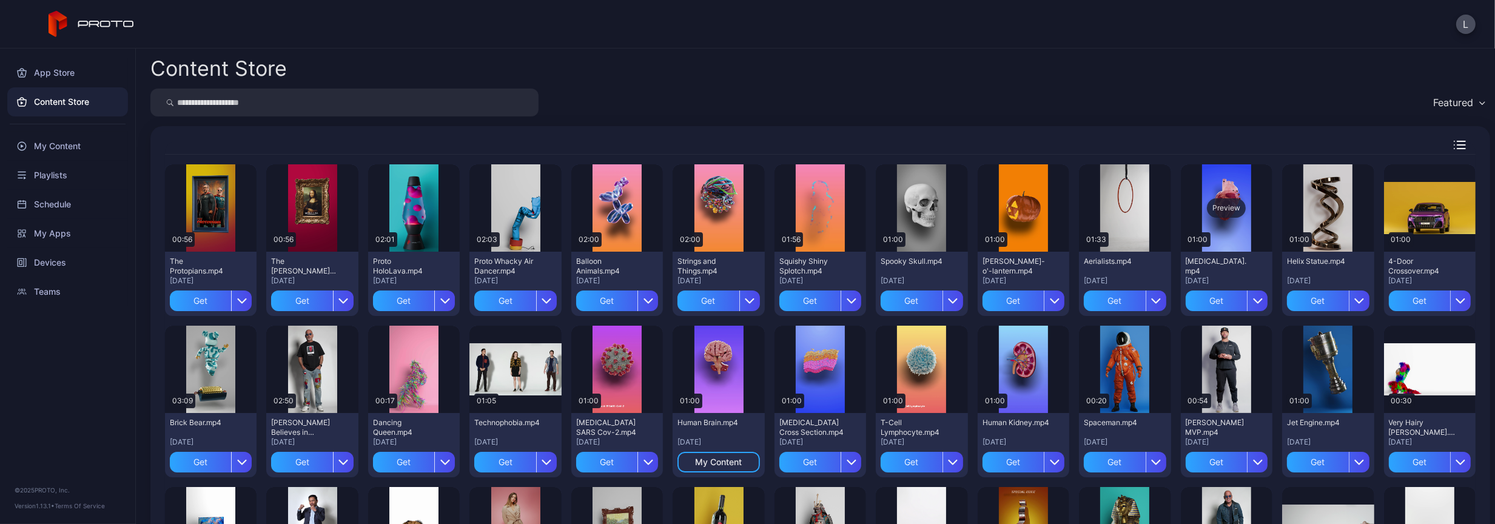
click at [1214, 202] on div "Preview" at bounding box center [1226, 207] width 39 height 19
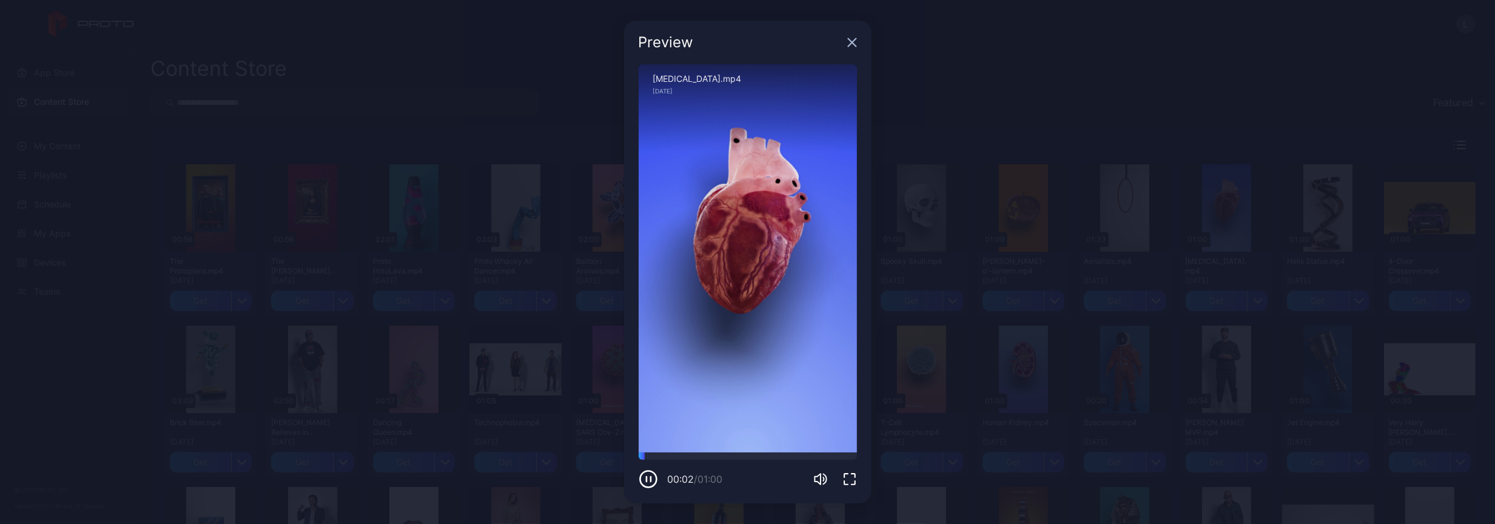
click at [854, 39] on icon "button" at bounding box center [852, 43] width 8 height 8
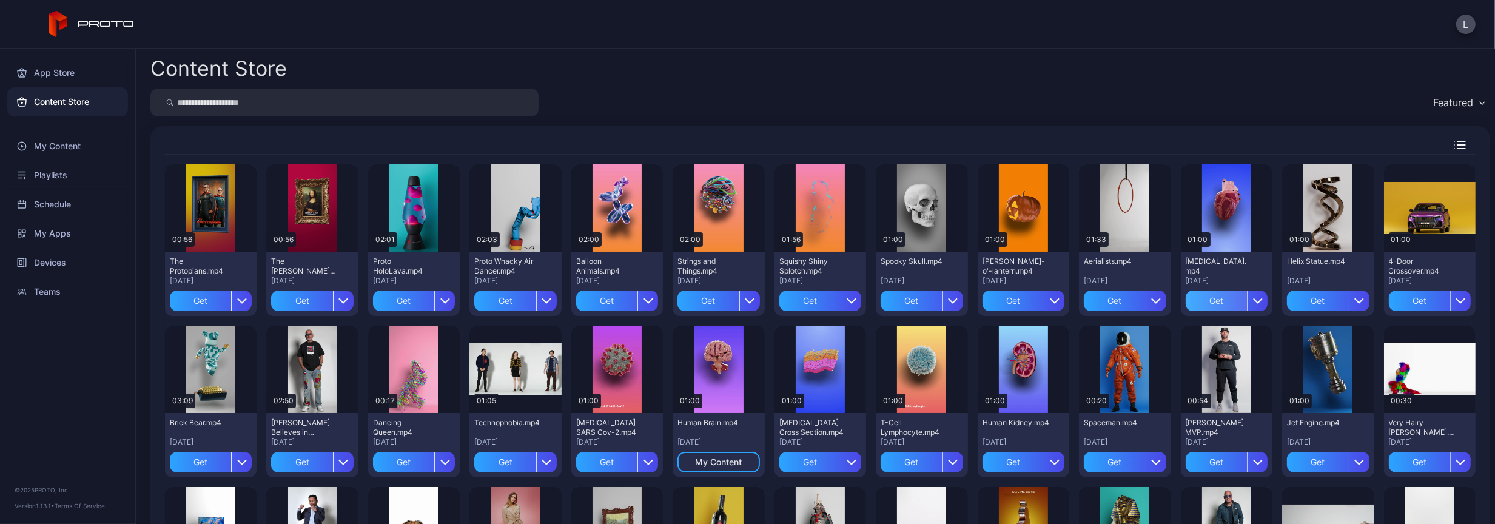
click at [1194, 294] on div "Get" at bounding box center [1216, 300] width 61 height 21
click at [907, 296] on div "Get" at bounding box center [911, 300] width 61 height 21
click at [305, 200] on div "Preview" at bounding box center [312, 207] width 39 height 19
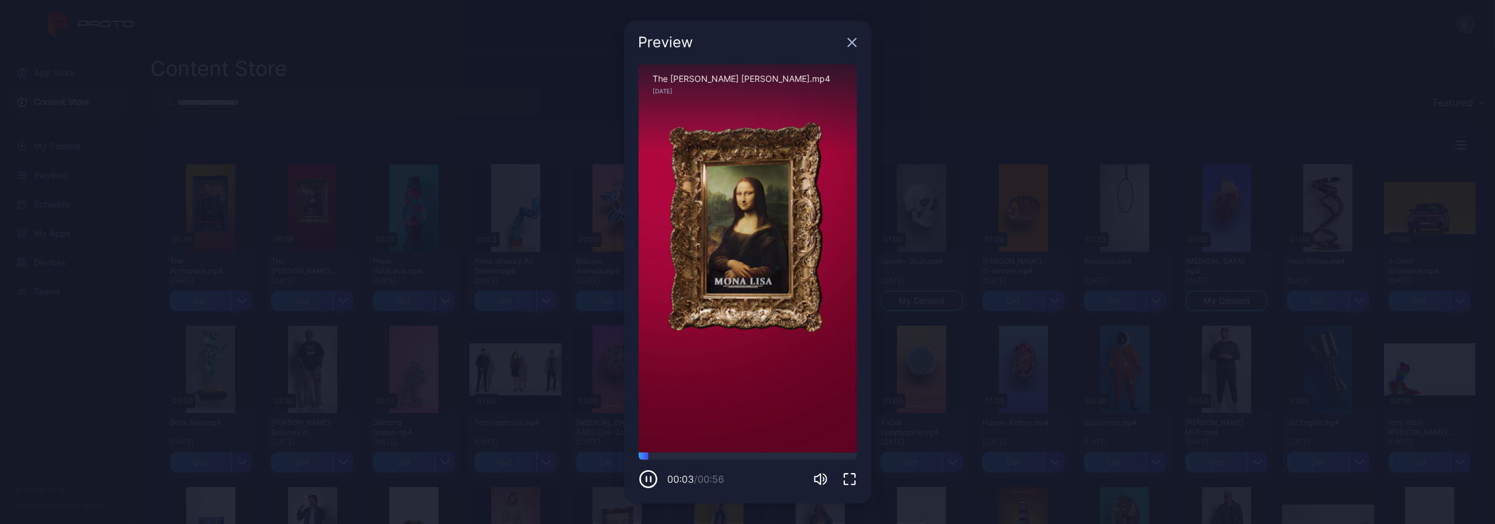
click at [852, 41] on icon "button" at bounding box center [852, 43] width 10 height 10
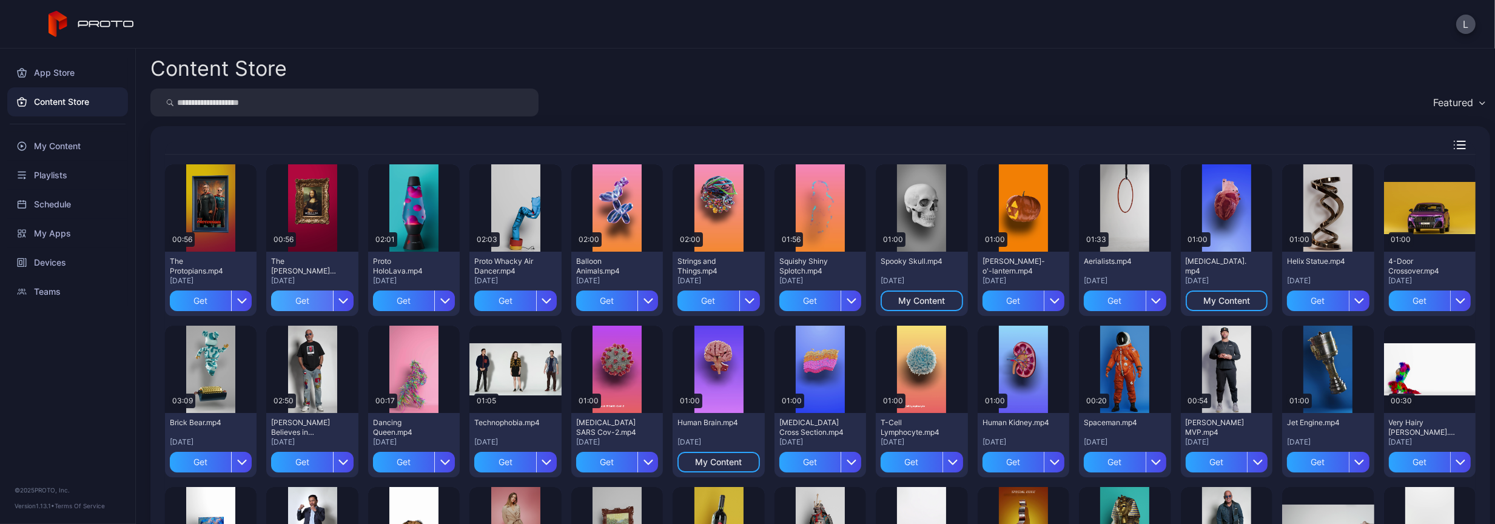
click at [289, 301] on div "Get" at bounding box center [301, 300] width 61 height 21
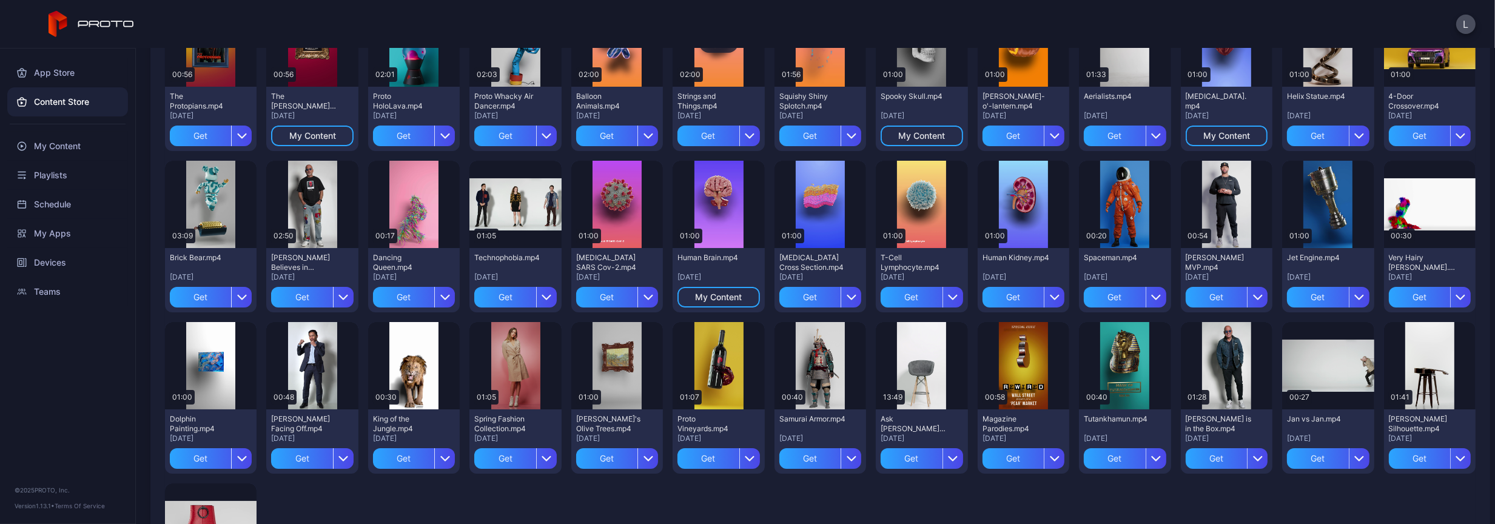
scroll to position [182, 0]
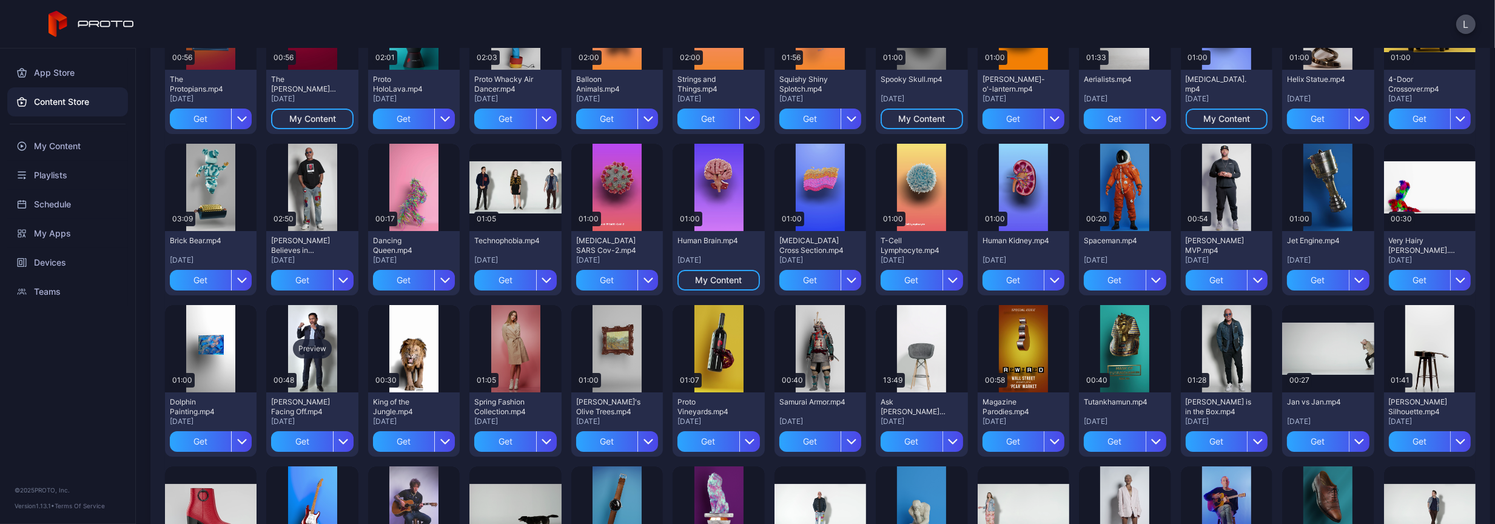
click at [304, 344] on div "Preview" at bounding box center [312, 348] width 39 height 19
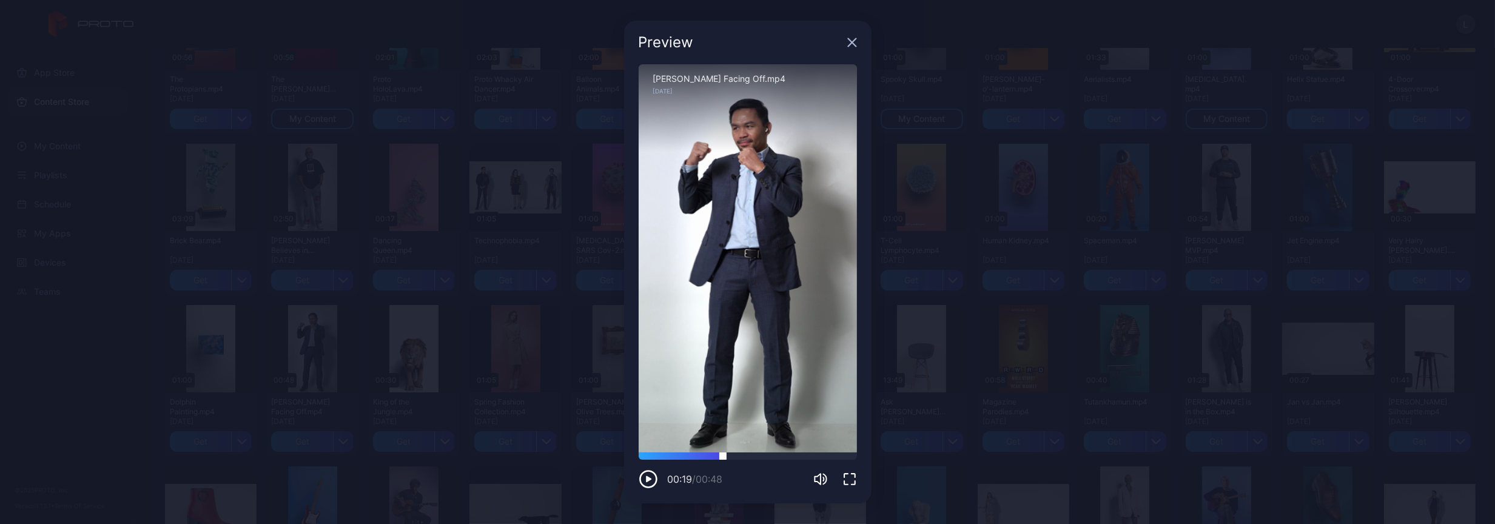
click at [723, 452] on div at bounding box center [748, 455] width 218 height 7
click at [747, 454] on div at bounding box center [748, 455] width 218 height 7
click at [848, 41] on icon "button" at bounding box center [852, 43] width 10 height 10
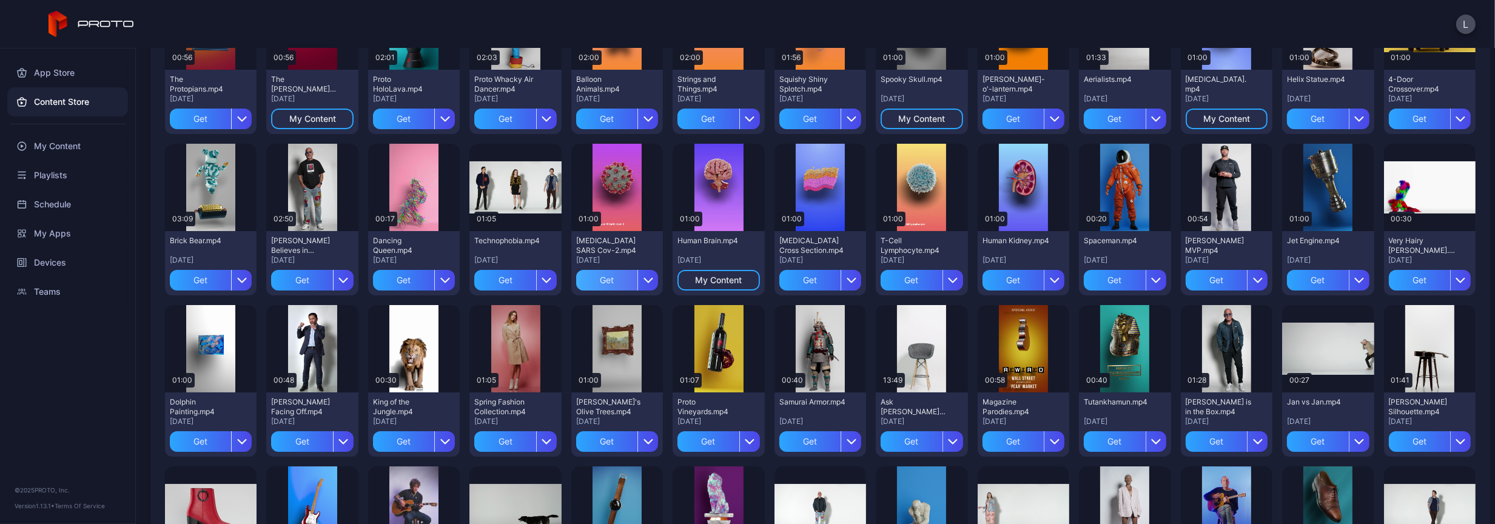
click at [598, 274] on div "Get" at bounding box center [606, 280] width 61 height 21
drag, startPoint x: 904, startPoint y: 274, endPoint x: 908, endPoint y: 279, distance: 6.9
click at [904, 275] on div "Get" at bounding box center [911, 280] width 61 height 21
drag, startPoint x: 995, startPoint y: 277, endPoint x: 1069, endPoint y: 260, distance: 75.5
click at [996, 277] on div "Get" at bounding box center [1012, 280] width 61 height 21
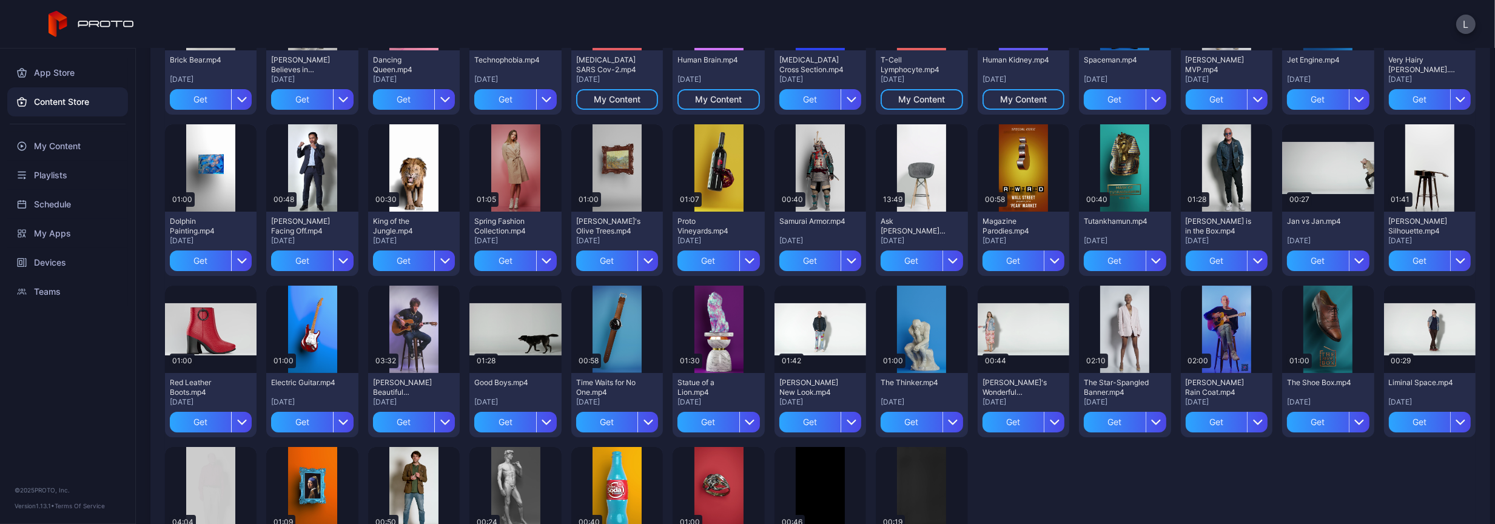
scroll to position [364, 0]
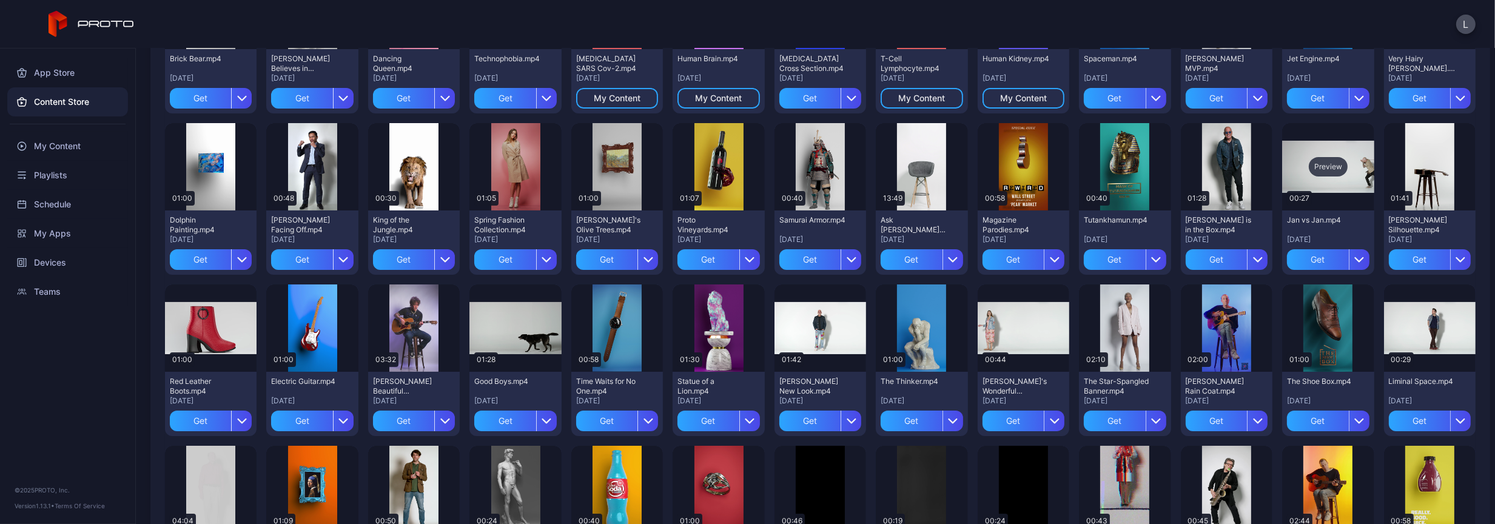
click at [1339, 166] on div "Preview" at bounding box center [1328, 166] width 92 height 87
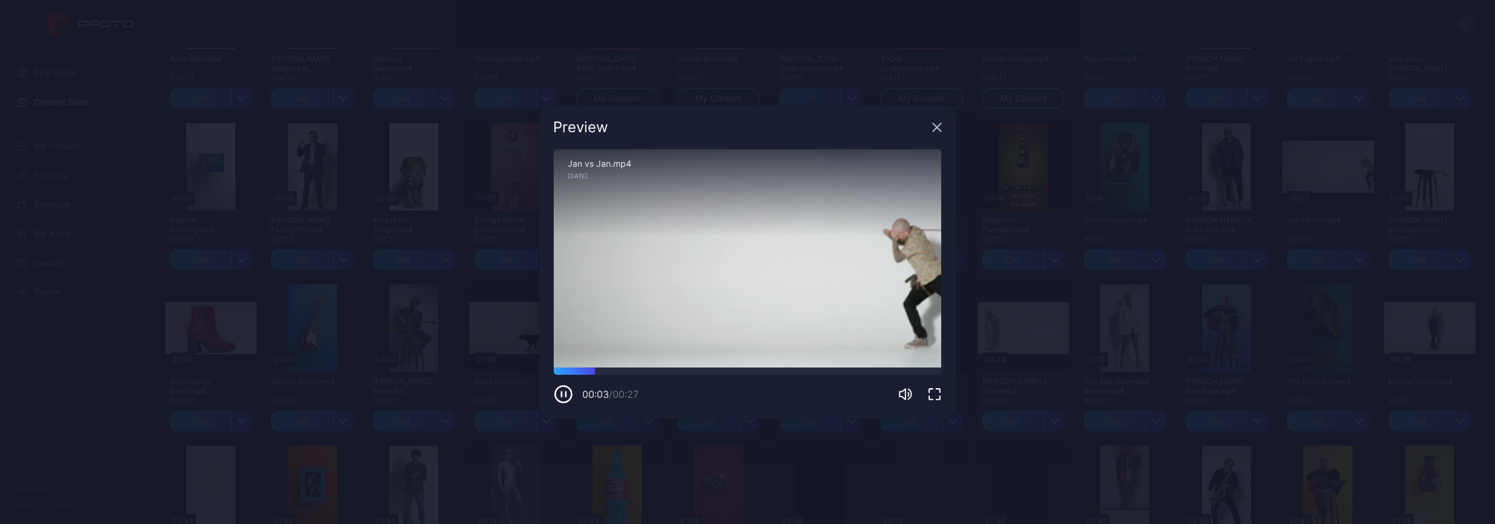
click at [938, 124] on icon "button" at bounding box center [937, 127] width 10 height 10
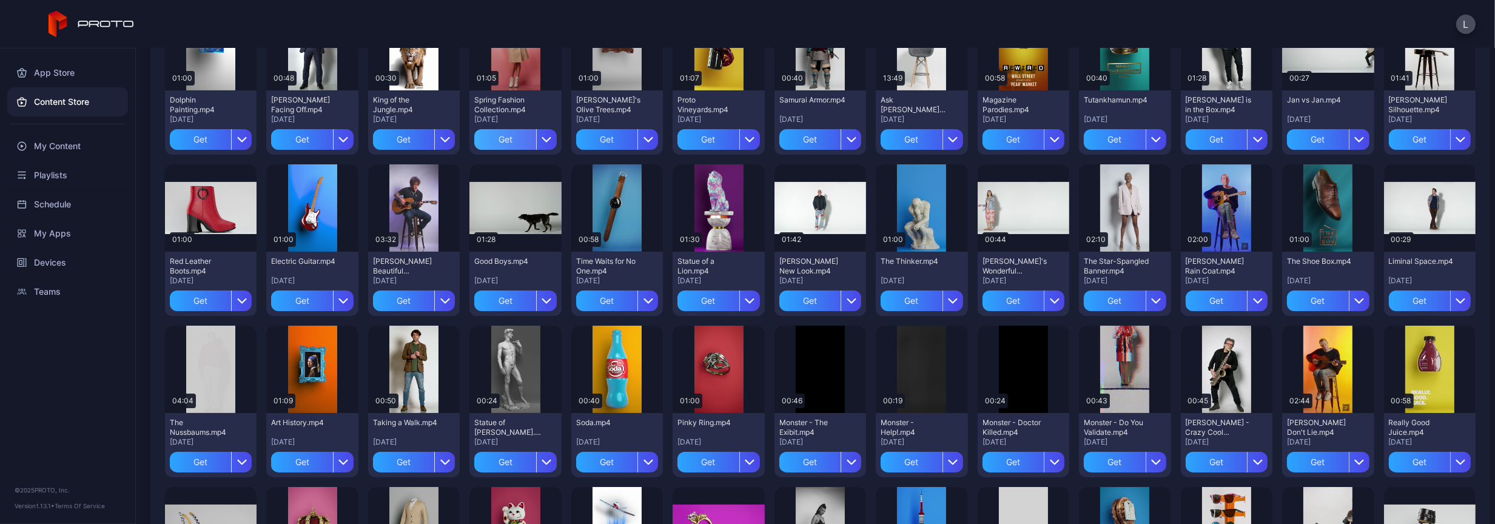
scroll to position [485, 0]
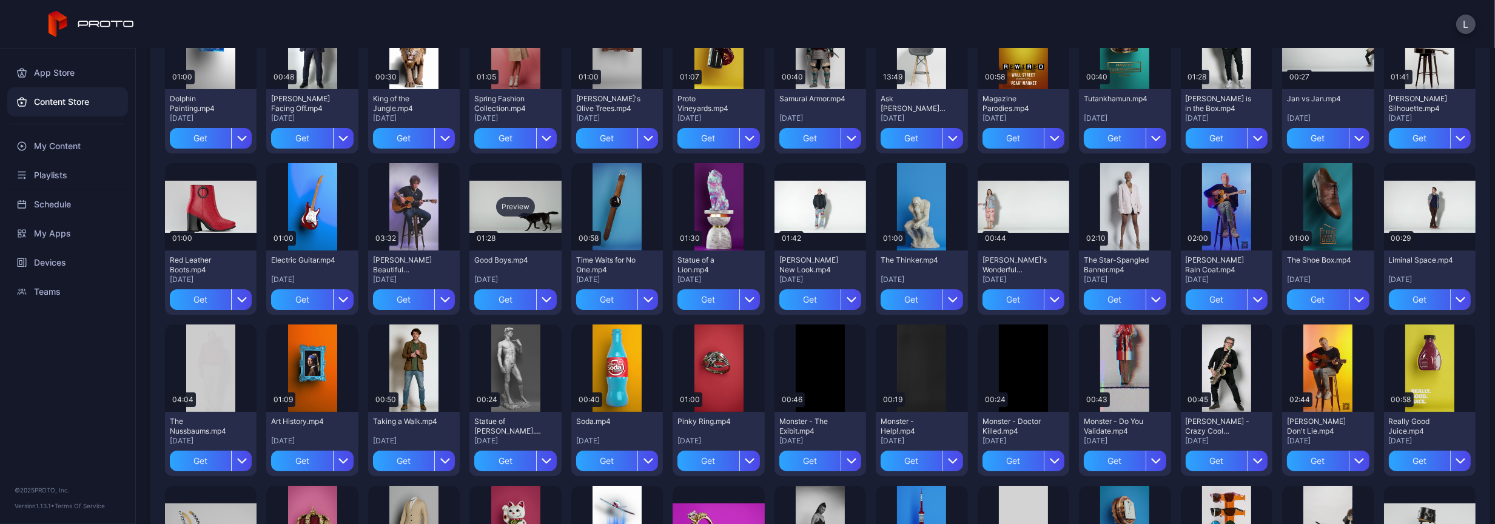
click at [531, 206] on div "Preview" at bounding box center [515, 206] width 39 height 19
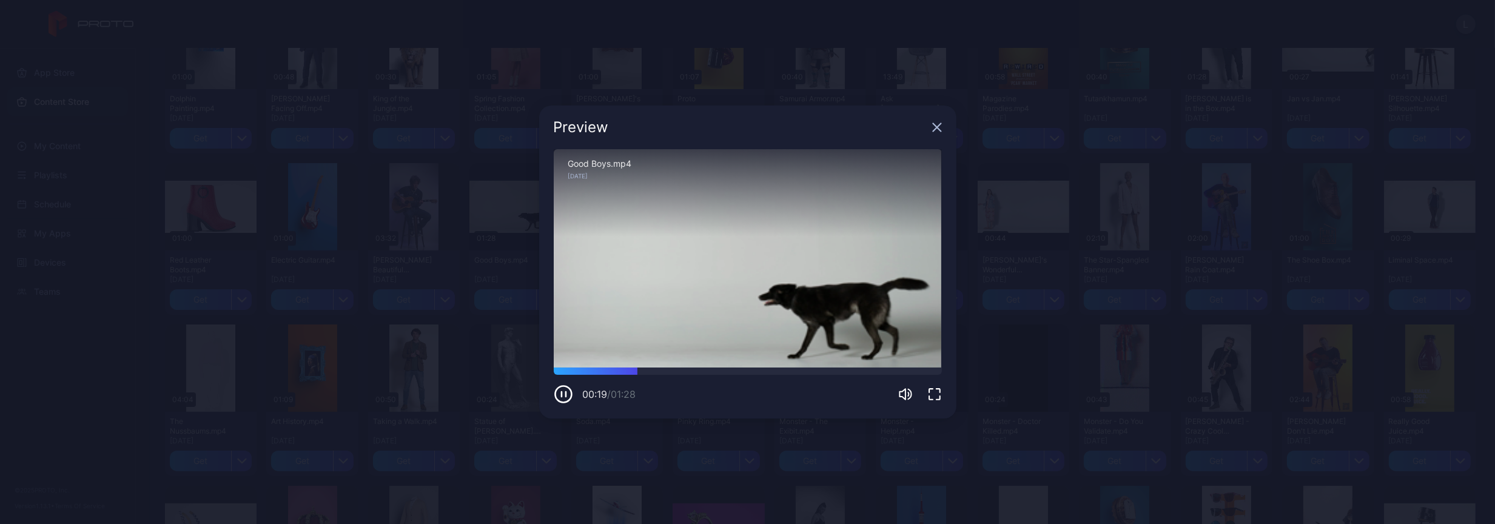
click at [935, 122] on icon "button" at bounding box center [937, 127] width 10 height 10
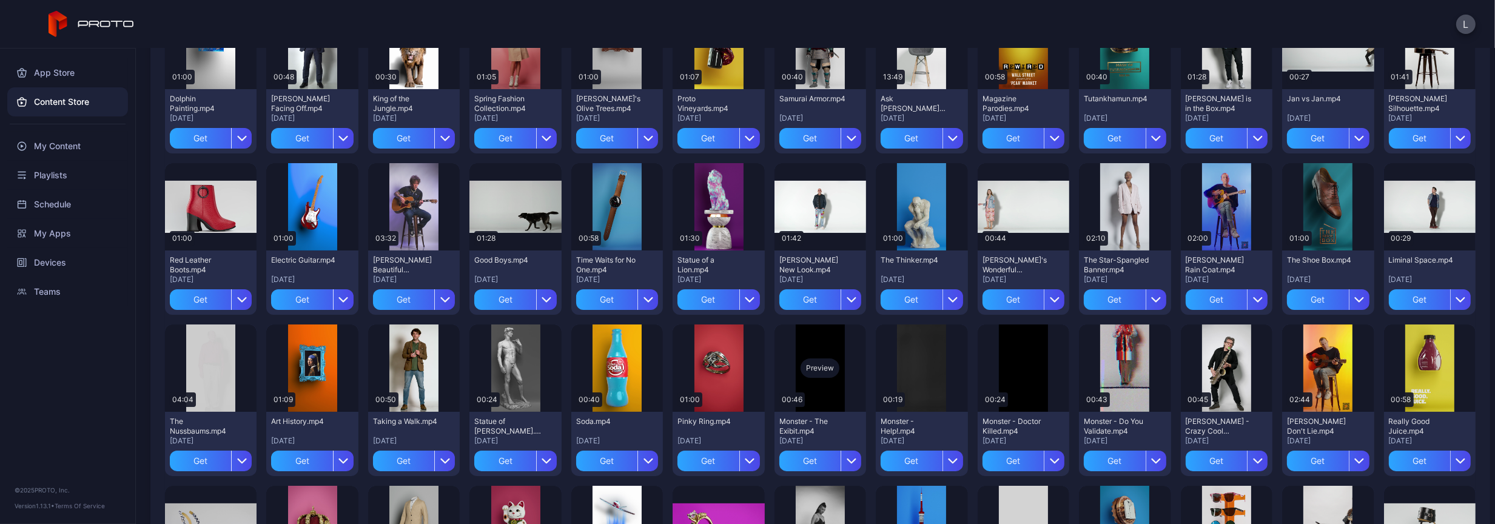
click at [810, 369] on div "Preview" at bounding box center [819, 367] width 39 height 19
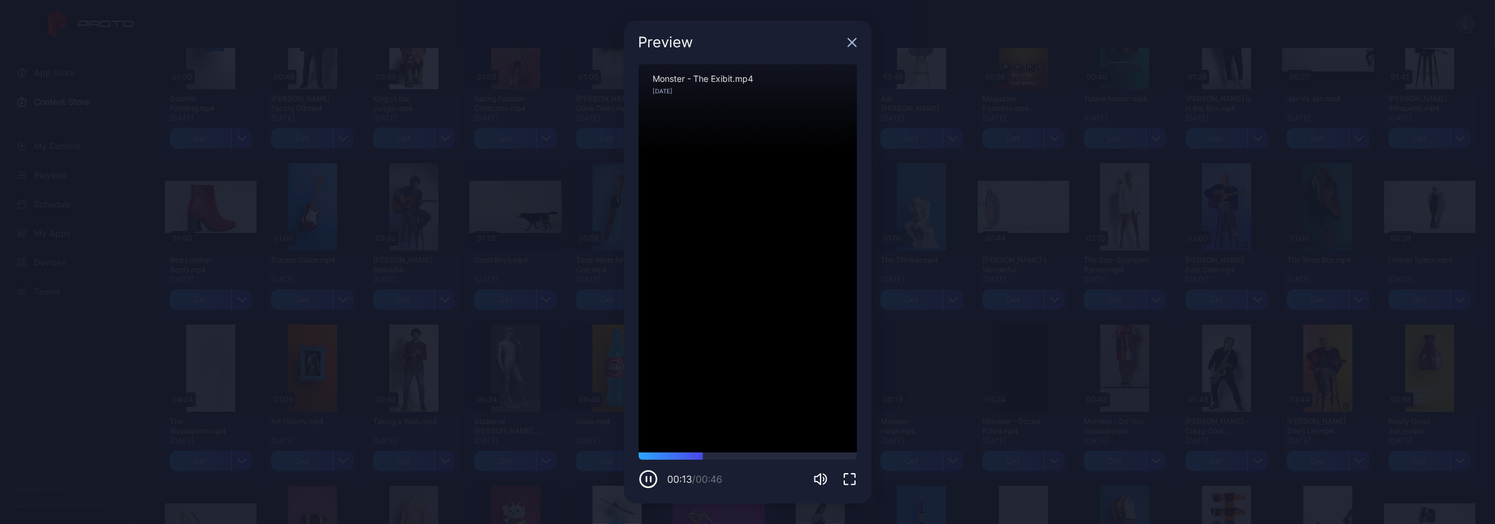
drag, startPoint x: 851, startPoint y: 39, endPoint x: 859, endPoint y: 41, distance: 7.7
click at [851, 39] on icon "button" at bounding box center [852, 43] width 10 height 10
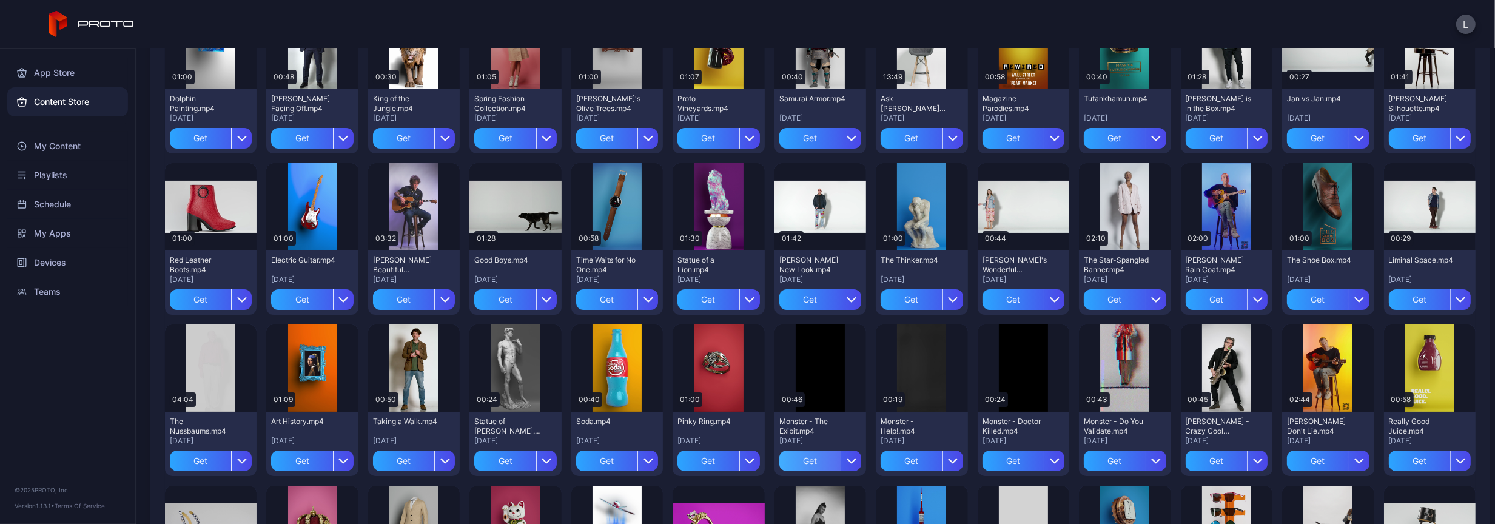
click at [801, 465] on div "Get" at bounding box center [809, 461] width 61 height 21
click at [911, 369] on div "Preview" at bounding box center [921, 367] width 39 height 19
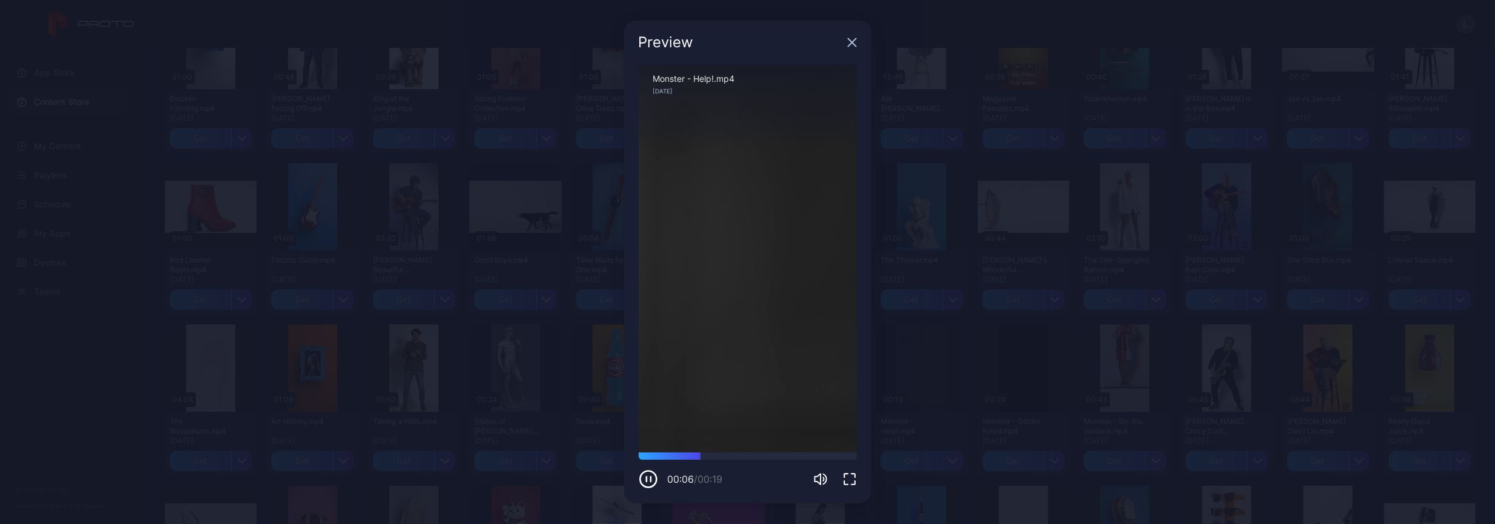
click at [852, 44] on icon "button" at bounding box center [852, 43] width 10 height 10
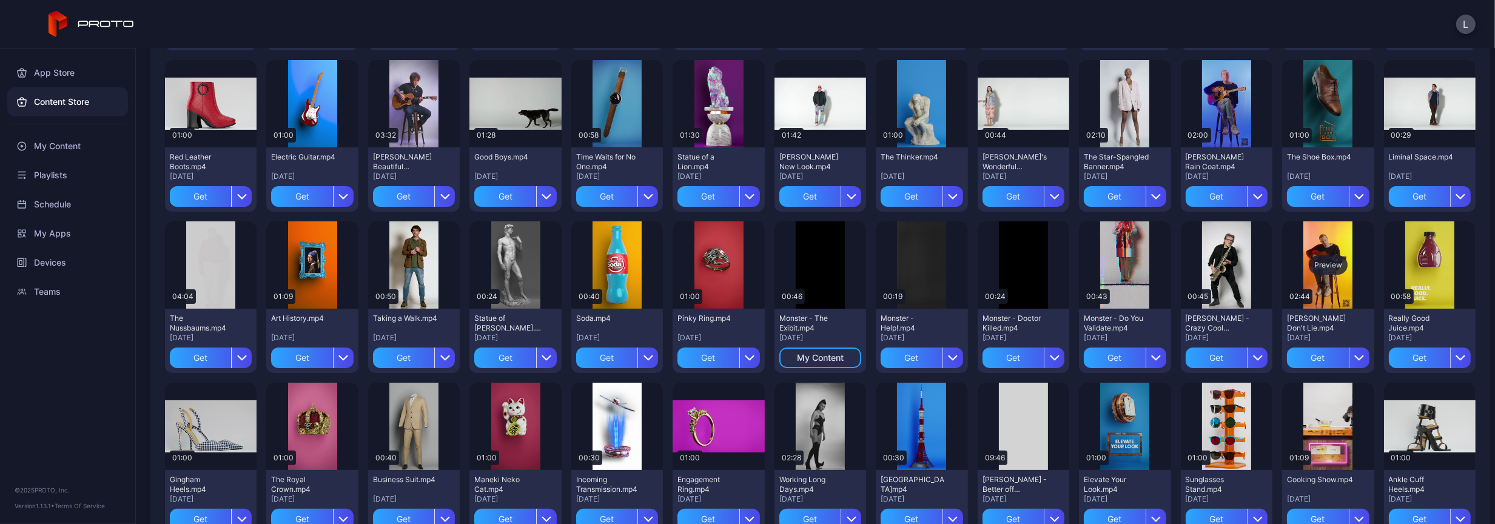
scroll to position [606, 0]
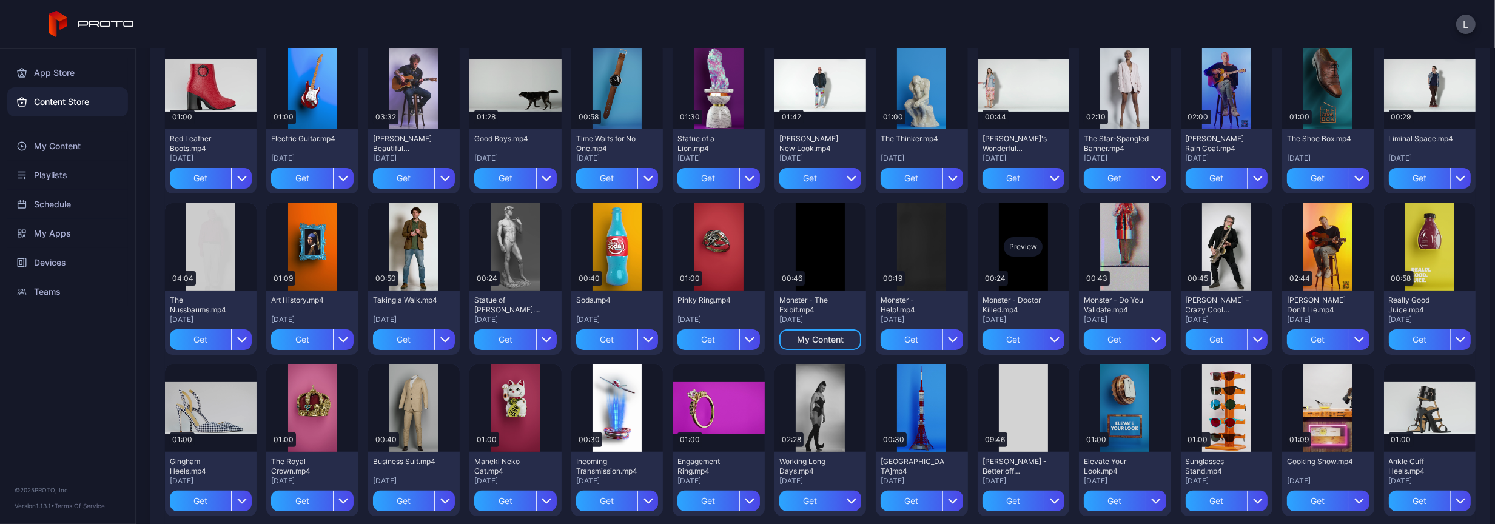
click at [1012, 247] on div "Preview" at bounding box center [1023, 246] width 39 height 19
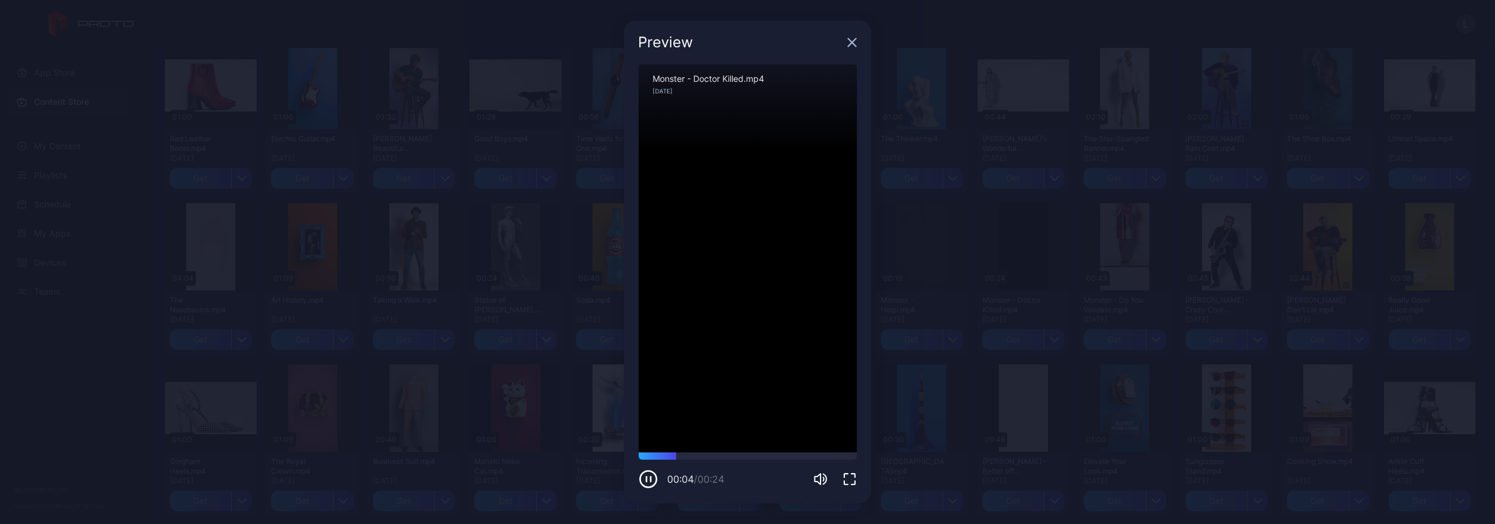
click at [848, 39] on icon "button" at bounding box center [852, 43] width 10 height 10
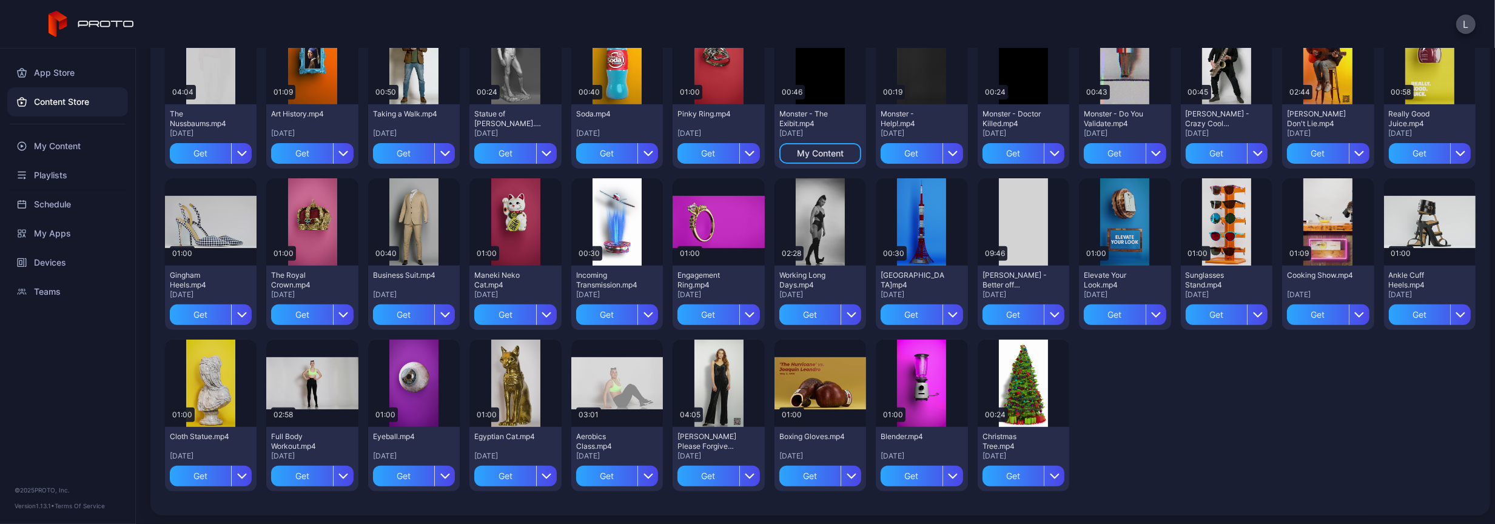
scroll to position [793, 0]
click at [811, 231] on div "Preview" at bounding box center [820, 221] width 92 height 87
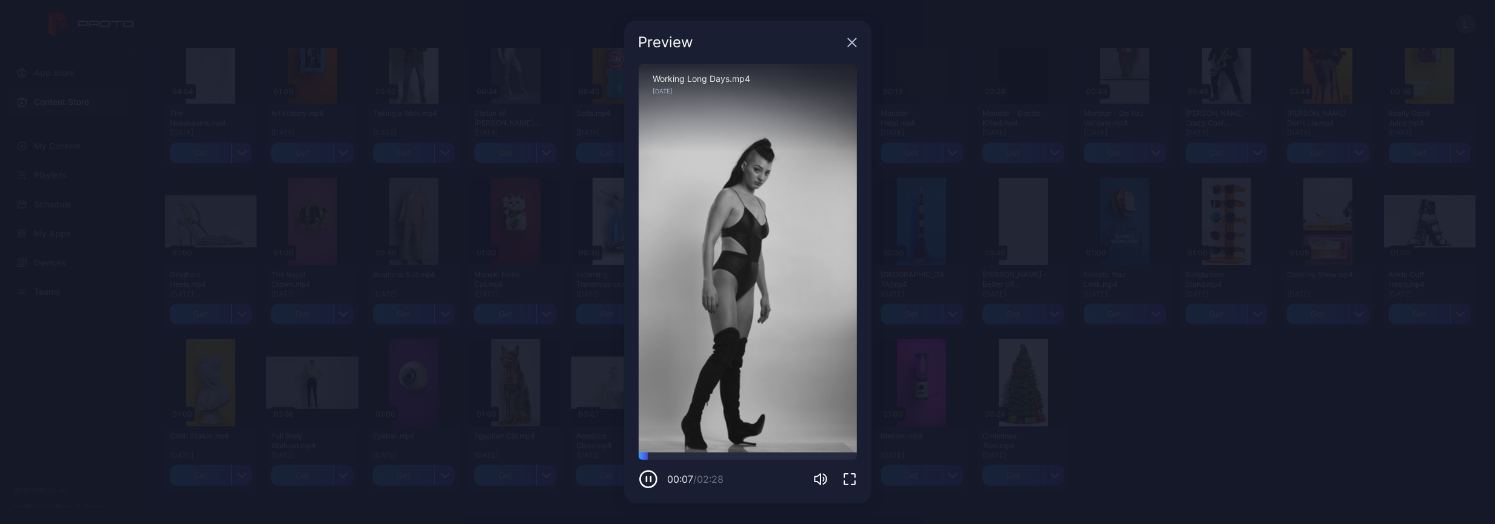
click at [851, 39] on icon "button" at bounding box center [852, 43] width 10 height 10
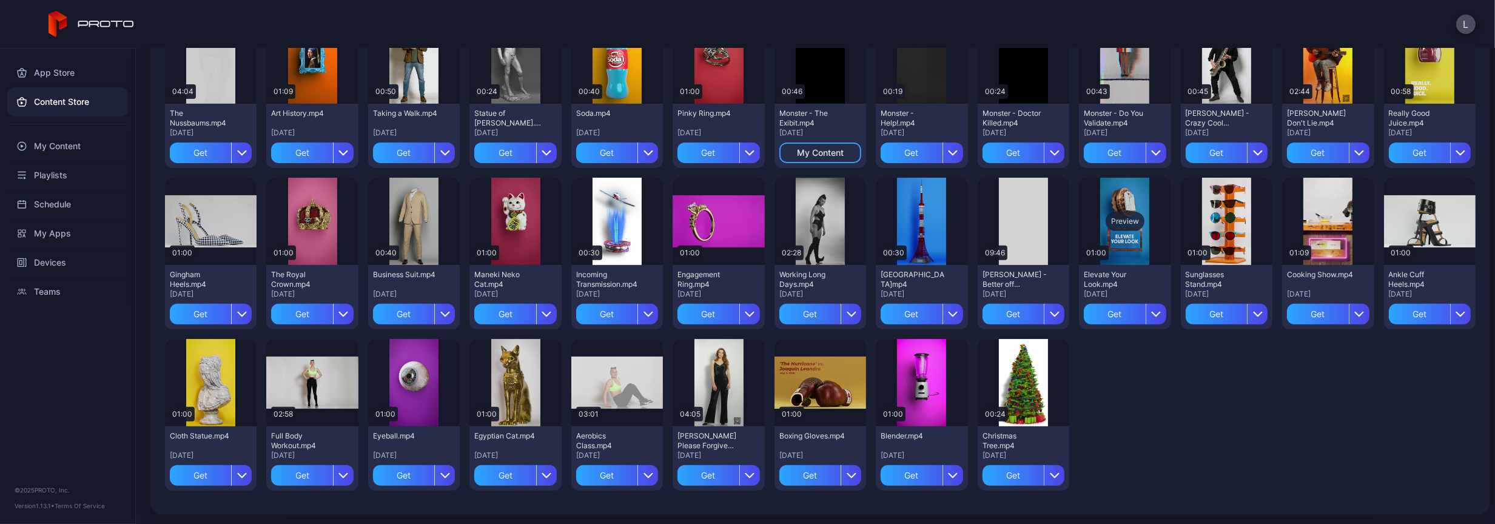
click at [1115, 234] on div "Preview" at bounding box center [1125, 221] width 92 height 87
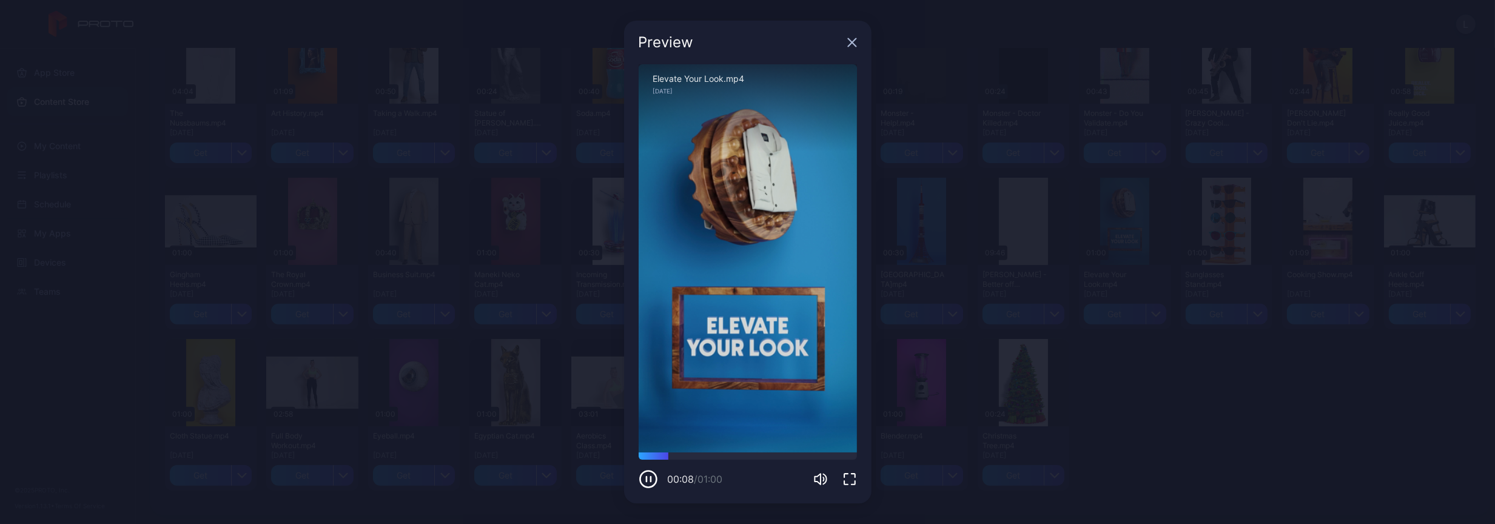
click at [854, 45] on icon "button" at bounding box center [852, 43] width 8 height 8
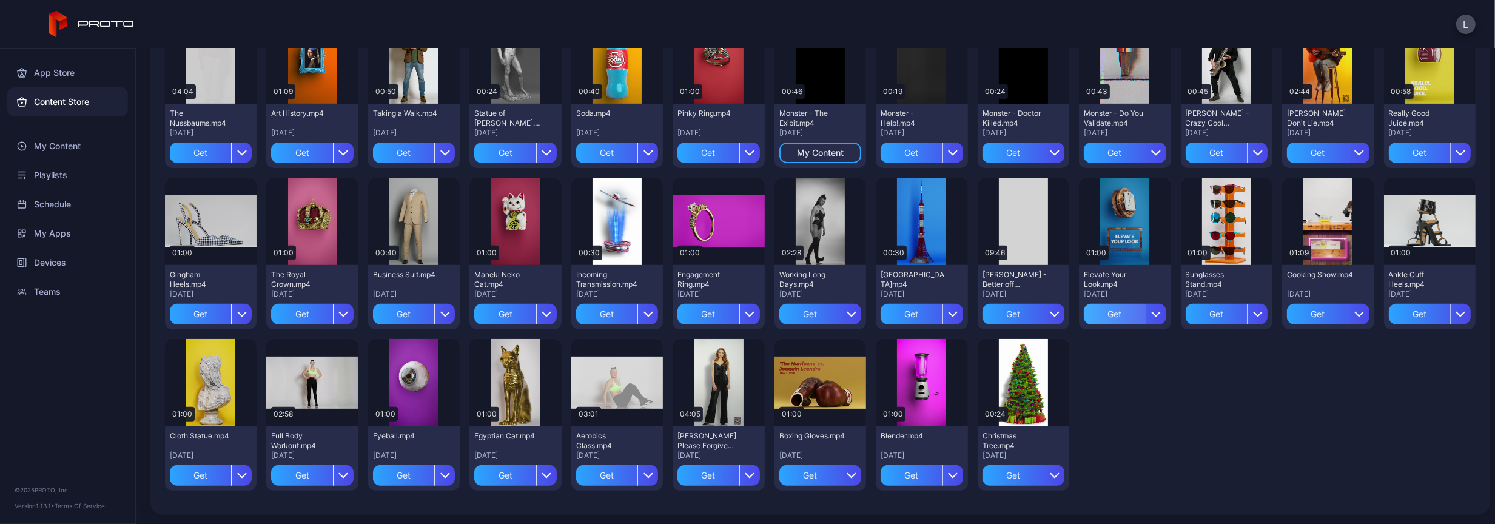
click at [1092, 314] on div "Get" at bounding box center [1114, 314] width 61 height 21
click at [307, 384] on div "Preview" at bounding box center [312, 382] width 39 height 19
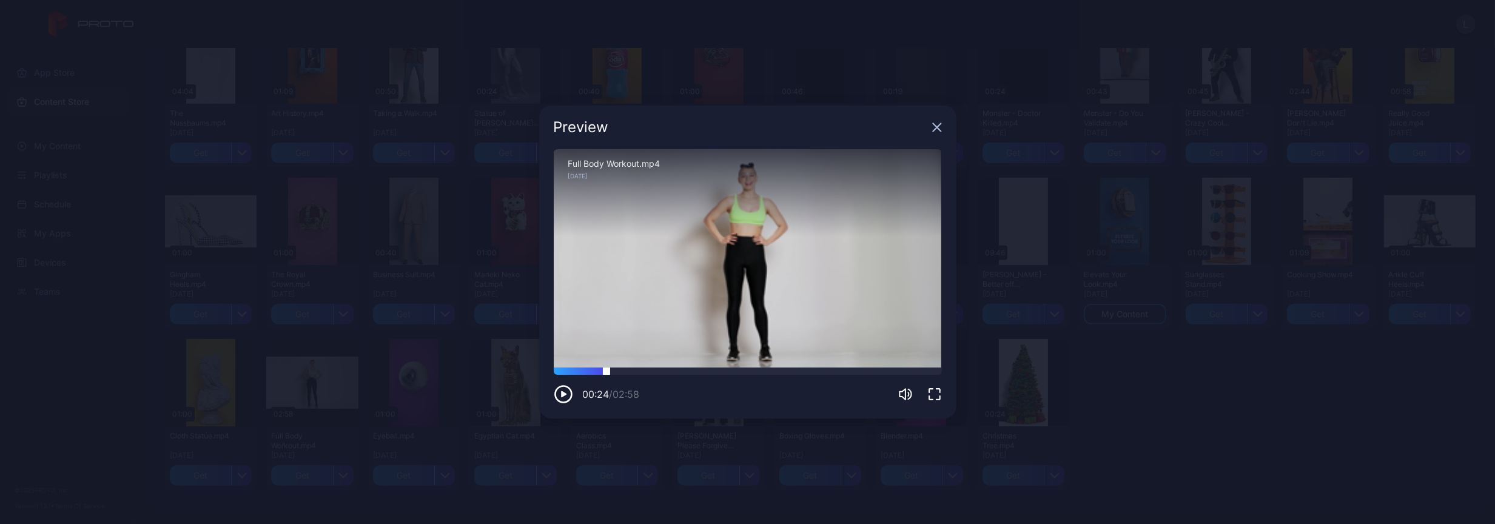
click at [606, 370] on div at bounding box center [748, 370] width 388 height 7
click at [653, 369] on div at bounding box center [748, 370] width 388 height 7
click at [938, 124] on icon "button" at bounding box center [937, 127] width 10 height 10
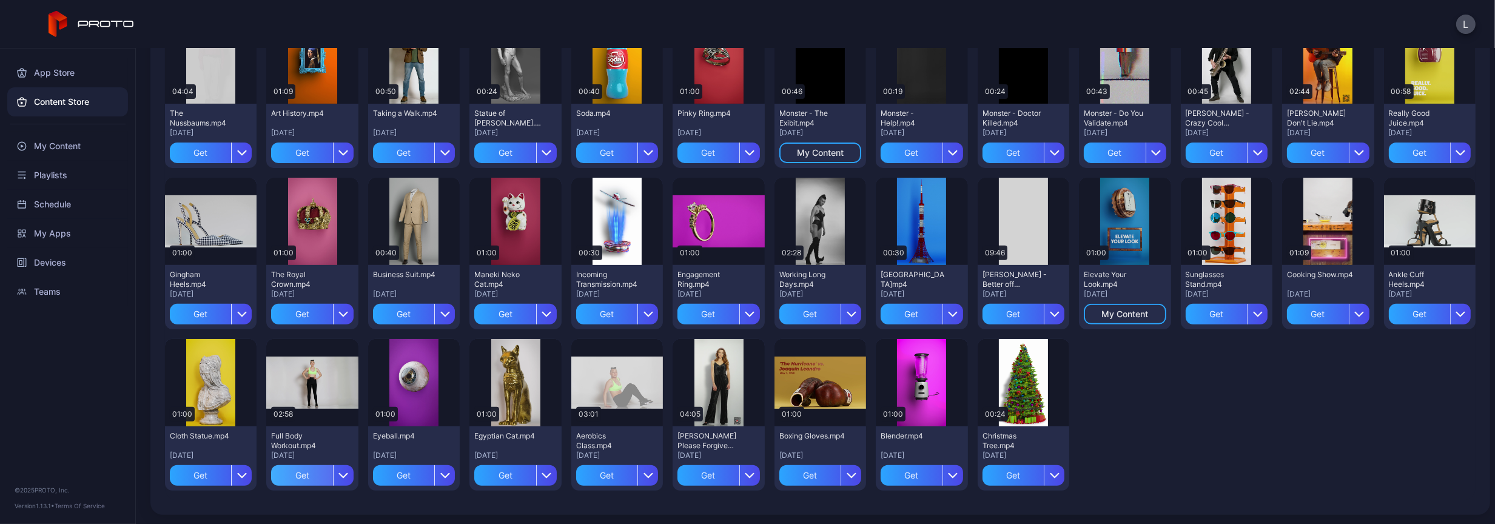
click at [303, 474] on div "Get" at bounding box center [301, 475] width 61 height 21
click at [394, 472] on div "Get" at bounding box center [403, 475] width 61 height 21
click at [421, 369] on div "Preview" at bounding box center [414, 382] width 92 height 87
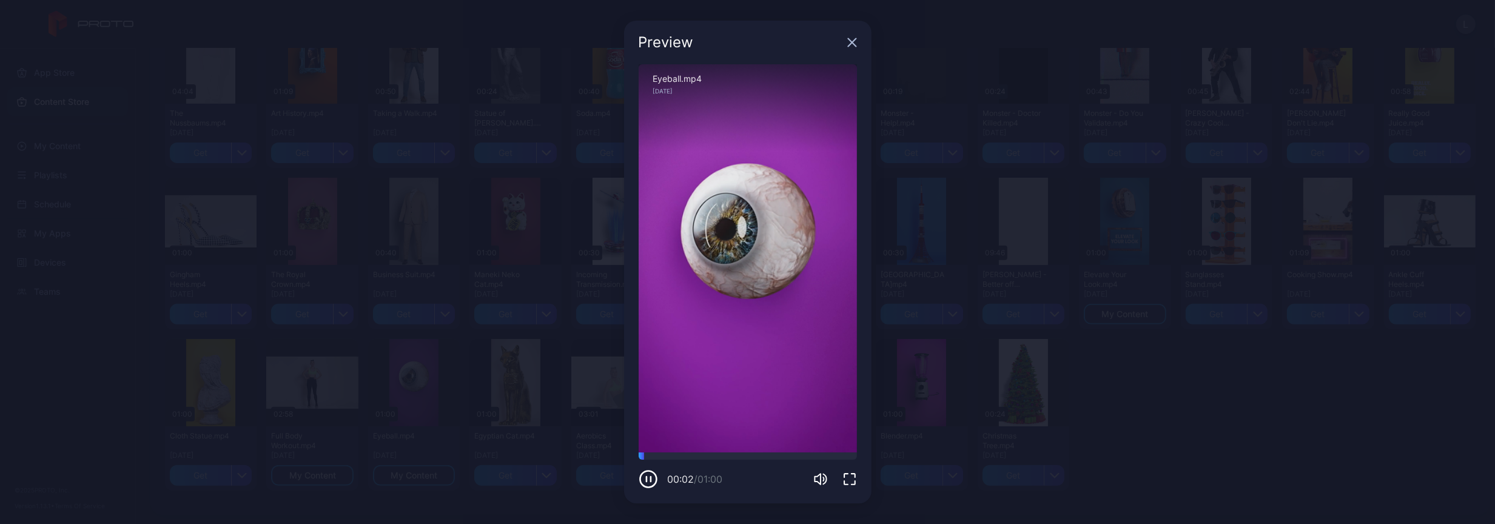
click at [847, 39] on icon "button" at bounding box center [852, 43] width 10 height 10
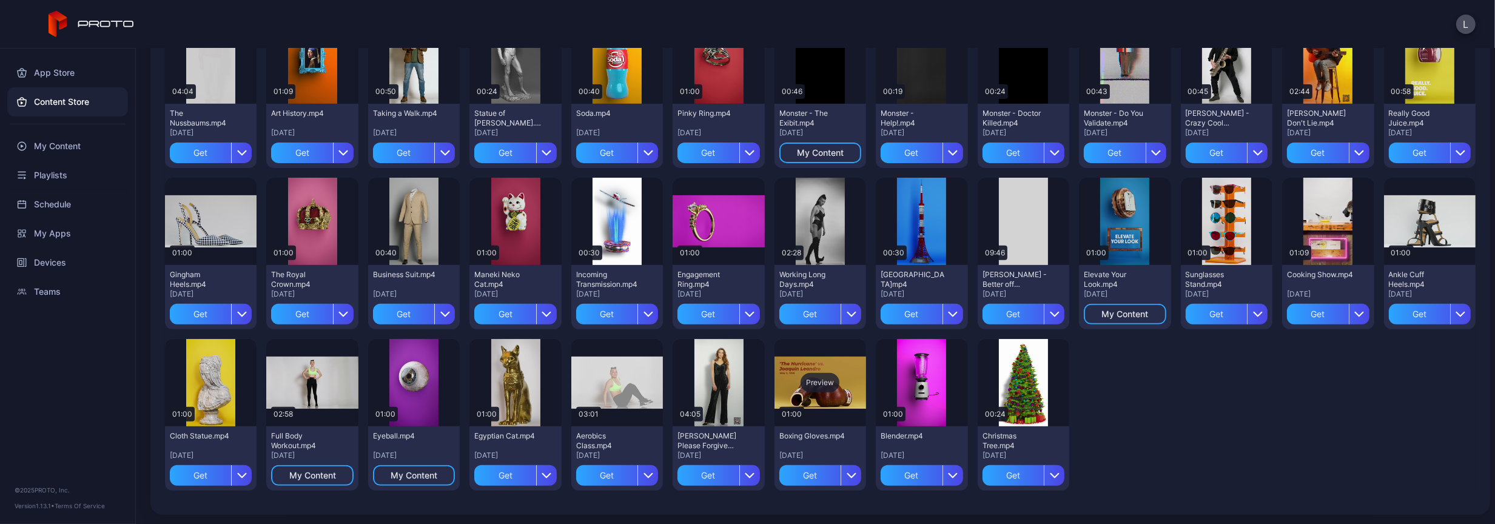
click at [805, 388] on div "Preview" at bounding box center [819, 382] width 39 height 19
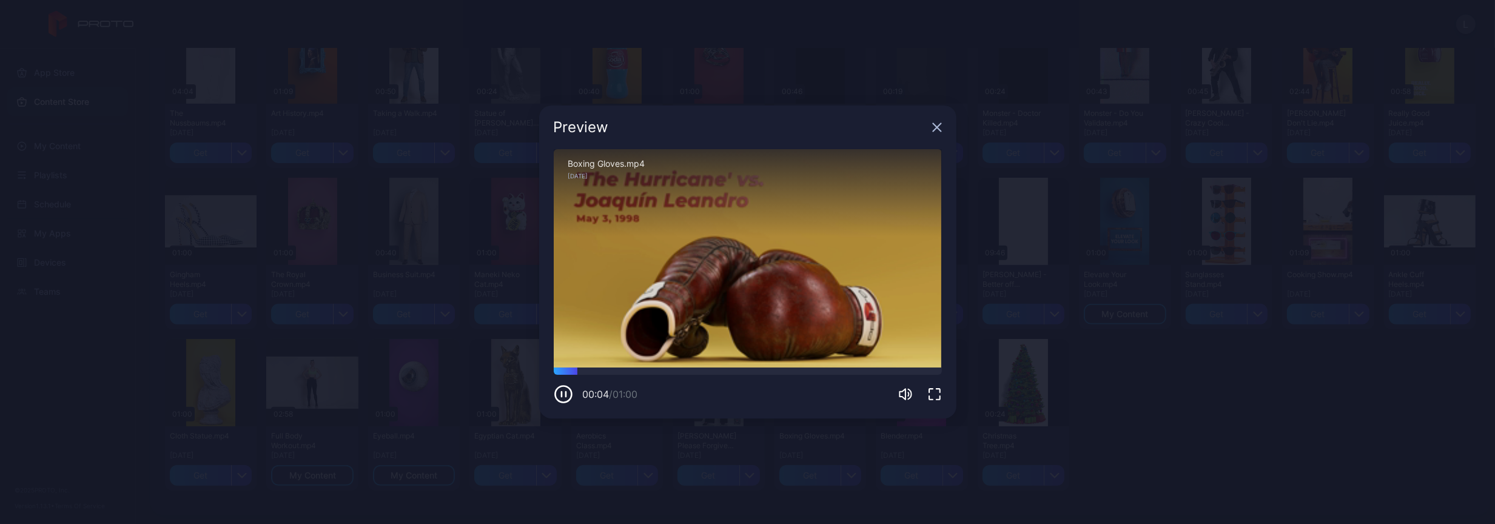
click at [942, 126] on div "Preview" at bounding box center [747, 128] width 417 height 44
click at [932, 127] on icon "button" at bounding box center [937, 127] width 10 height 10
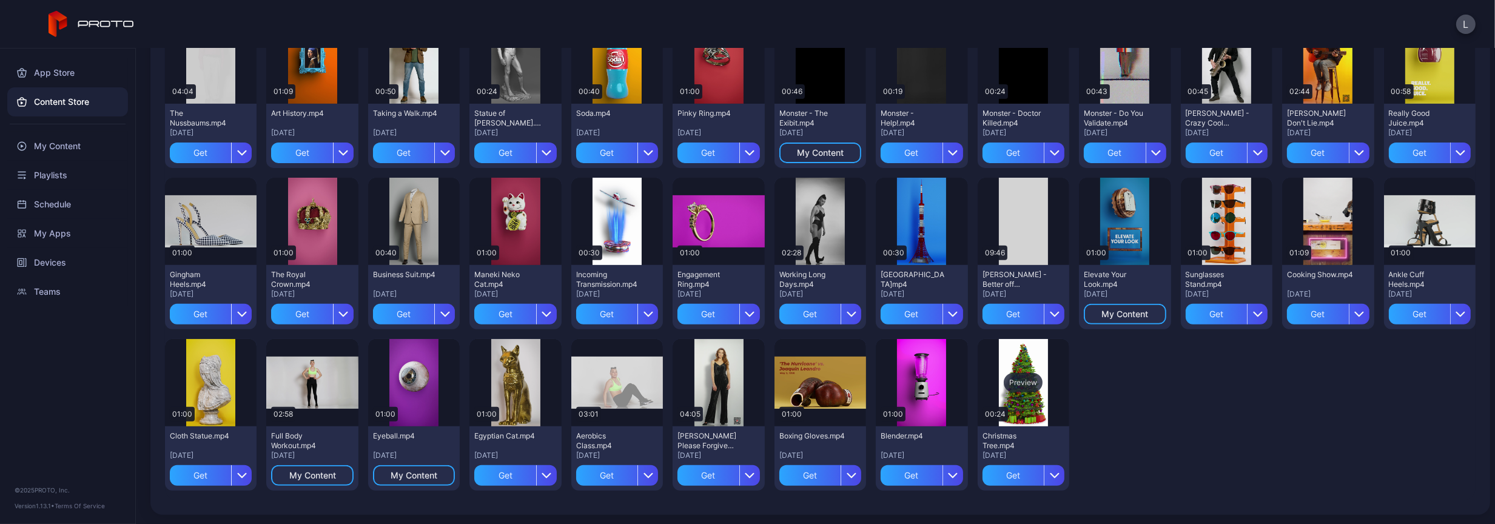
click at [1025, 384] on div "Preview" at bounding box center [1023, 382] width 39 height 19
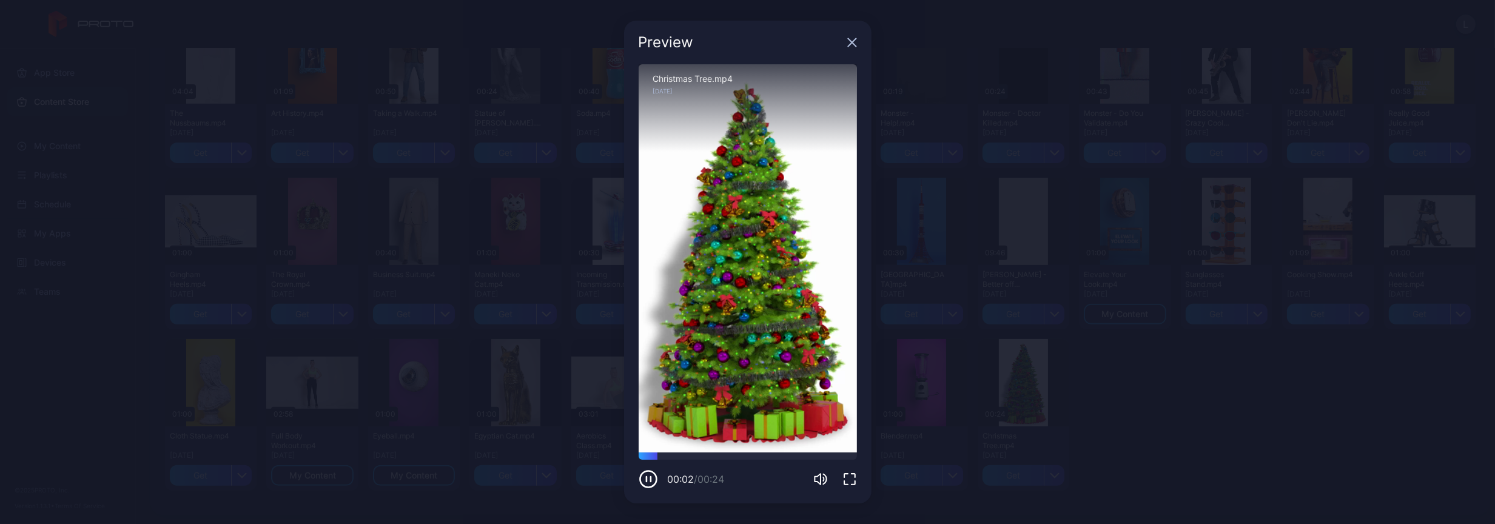
click at [851, 38] on icon "button" at bounding box center [852, 43] width 10 height 10
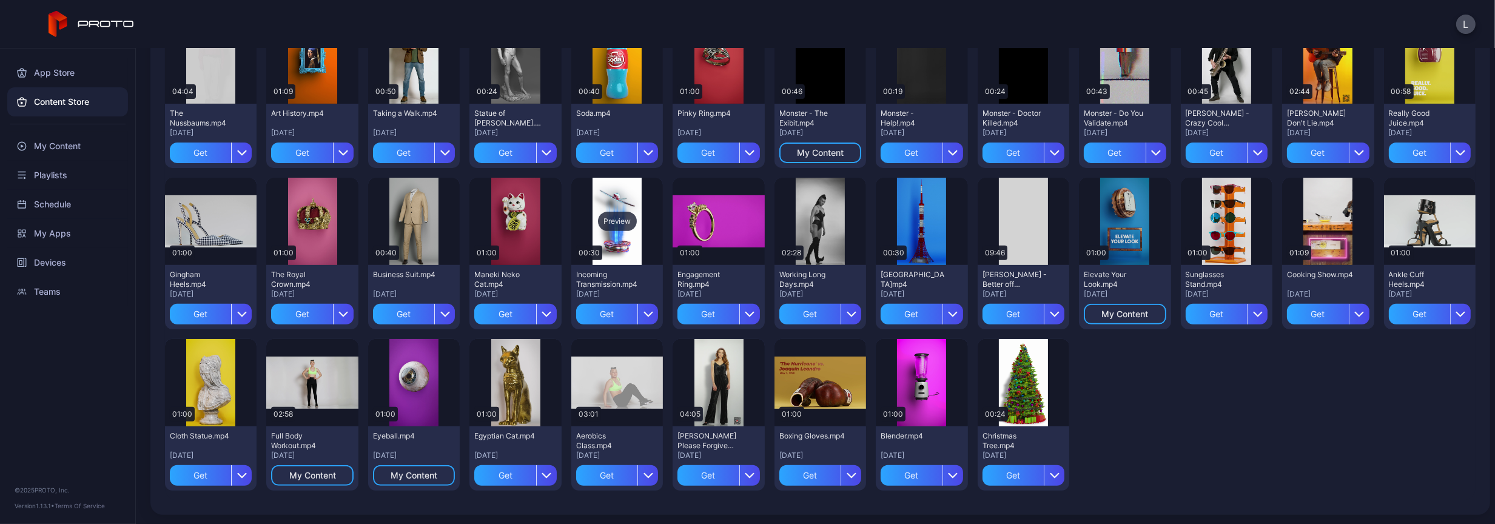
click at [612, 237] on div "Preview" at bounding box center [617, 221] width 92 height 87
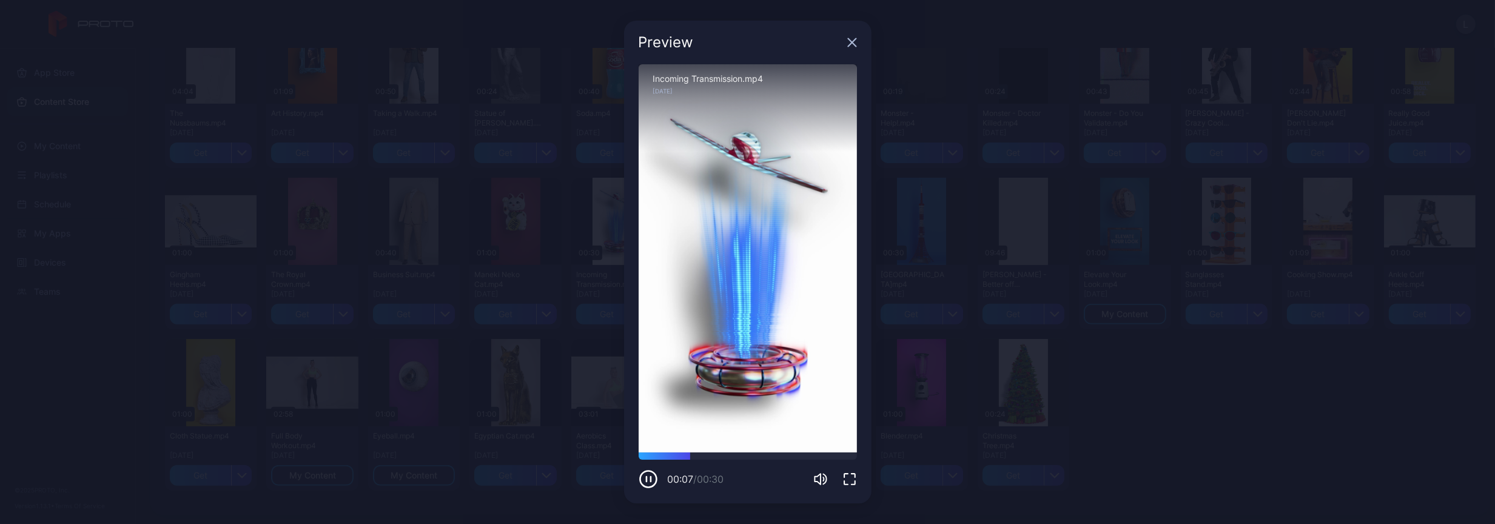
click at [853, 38] on icon "button" at bounding box center [852, 43] width 10 height 10
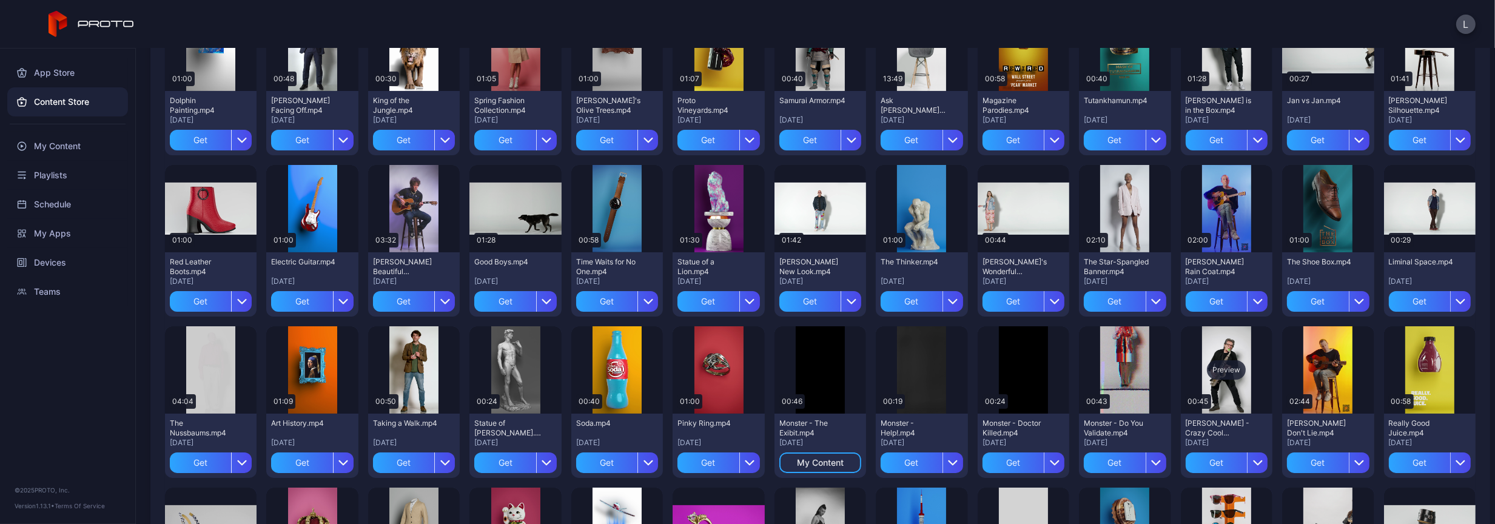
scroll to position [429, 0]
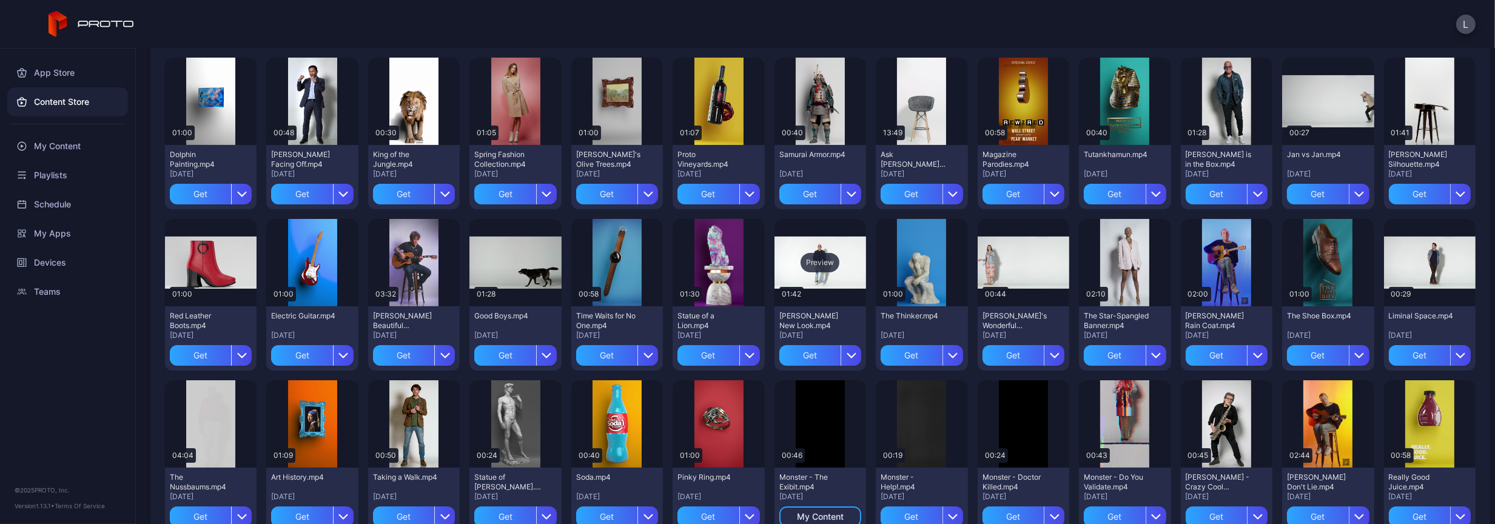
click at [818, 257] on div "Preview" at bounding box center [819, 262] width 39 height 19
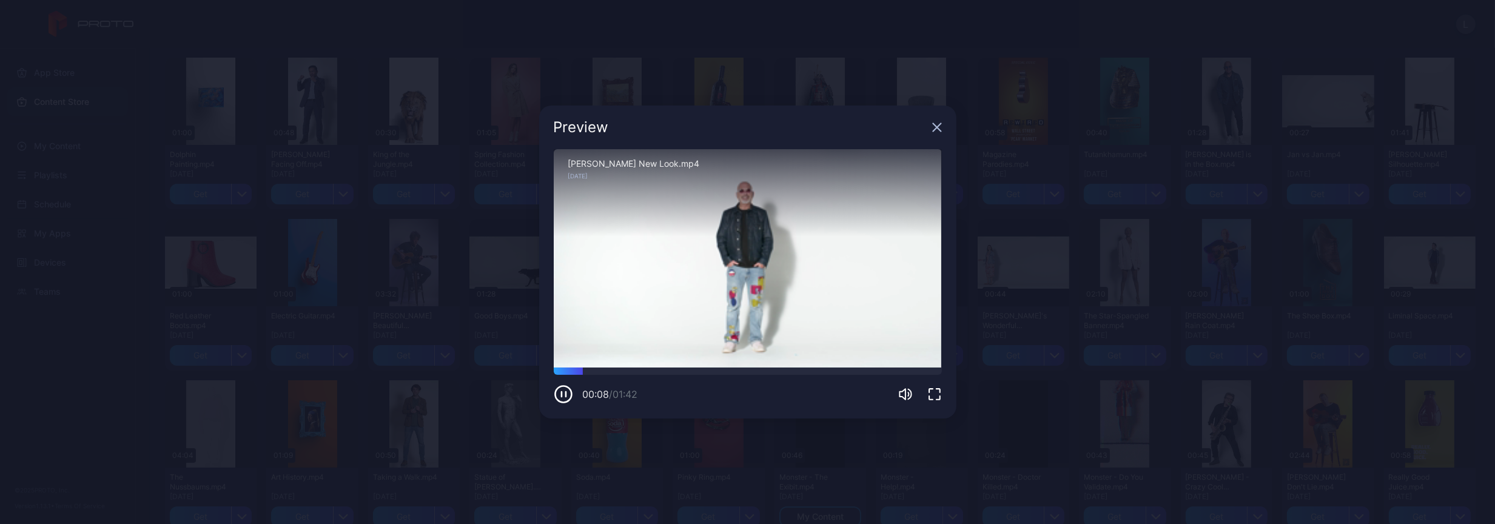
click at [937, 124] on icon "button" at bounding box center [937, 127] width 10 height 10
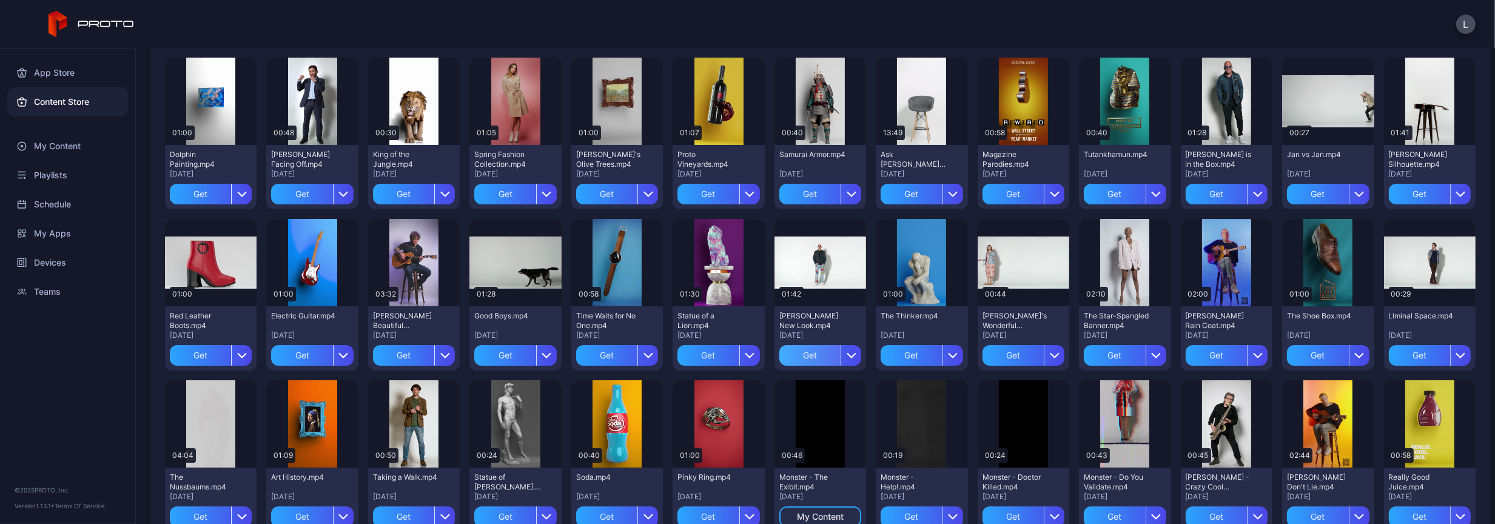
click at [800, 352] on div "Get" at bounding box center [809, 355] width 61 height 21
click at [1213, 95] on div "Preview" at bounding box center [1226, 101] width 39 height 19
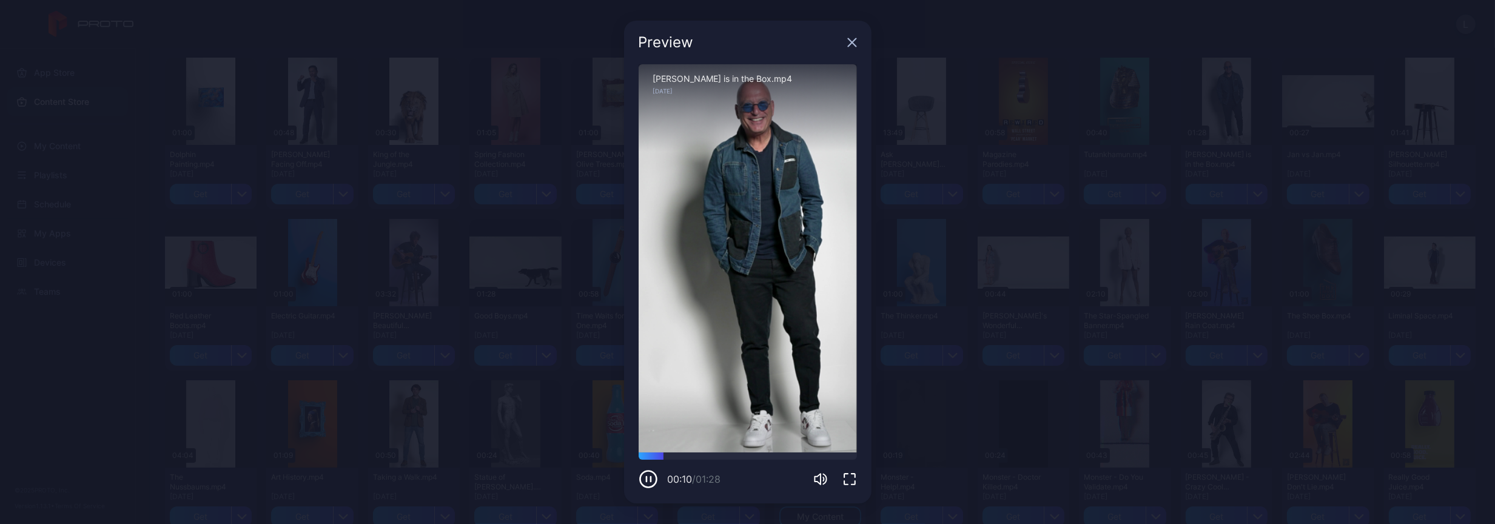
click at [853, 36] on div "Preview" at bounding box center [747, 43] width 247 height 44
click at [853, 41] on icon "button" at bounding box center [852, 43] width 8 height 8
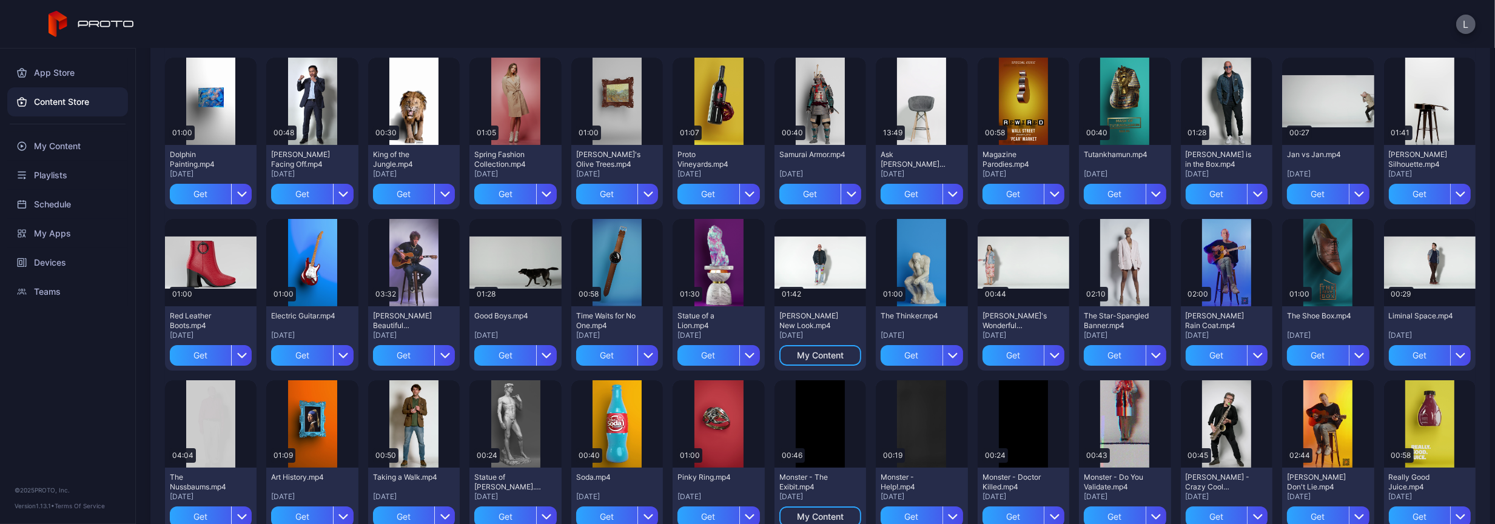
click at [1460, 19] on button "L" at bounding box center [1465, 24] width 19 height 19
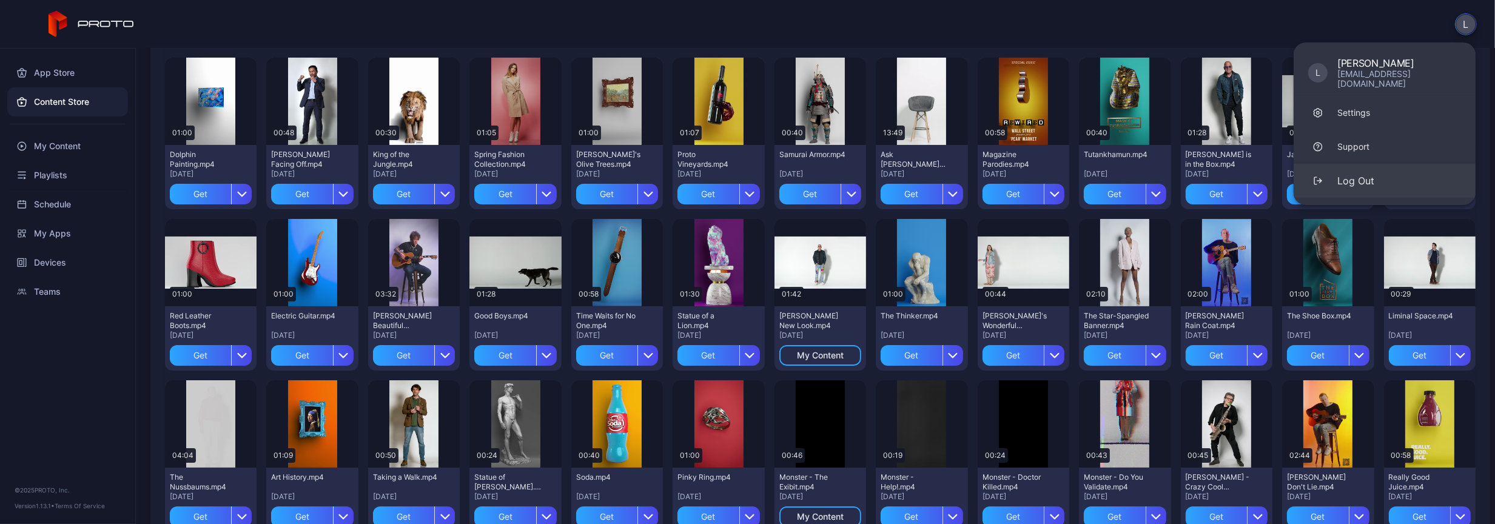
click at [1377, 170] on button "Log Out" at bounding box center [1385, 181] width 182 height 34
